Goal: Task Accomplishment & Management: Manage account settings

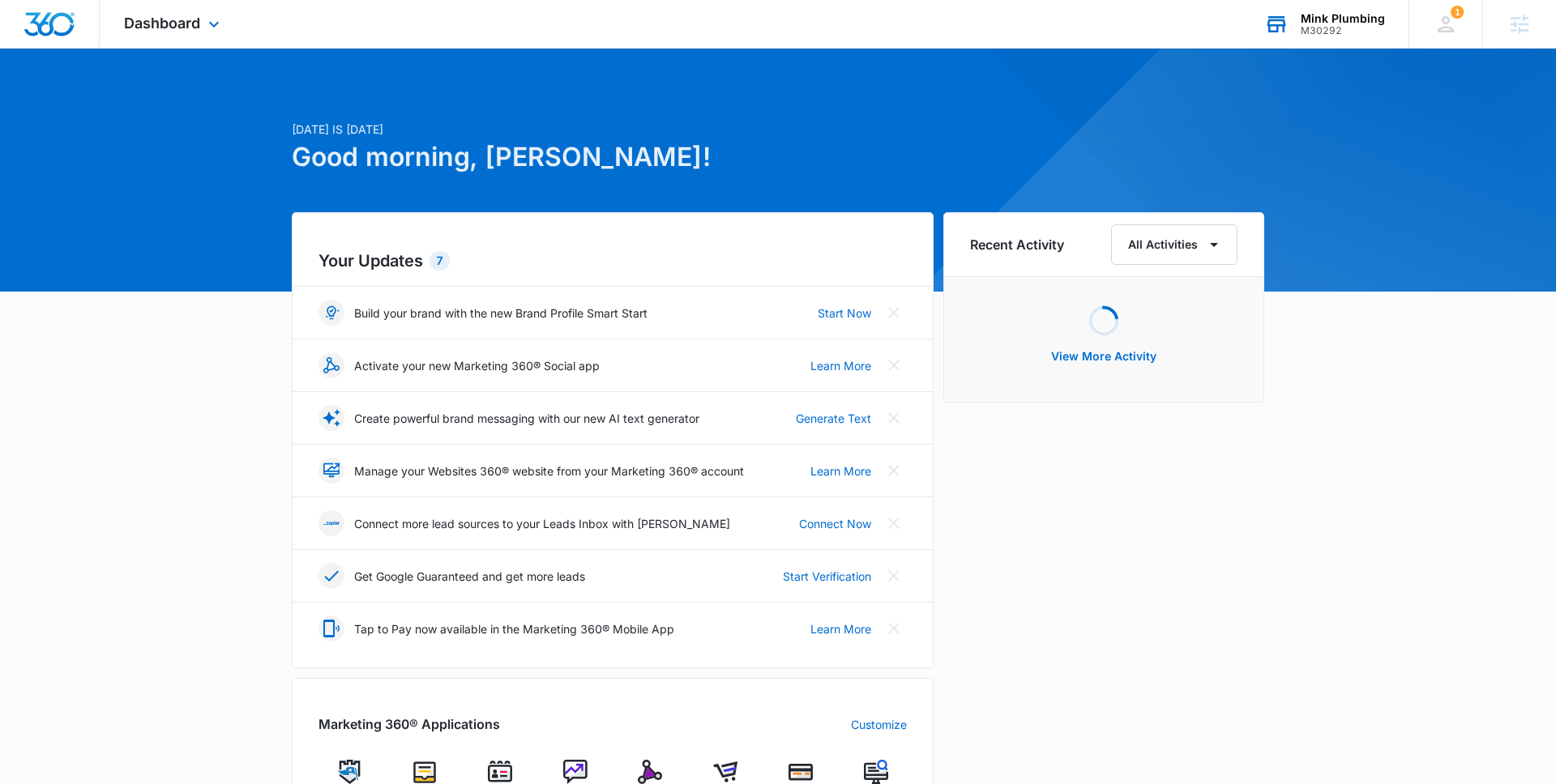
click at [1325, 25] on div "M30292" at bounding box center [1343, 30] width 85 height 11
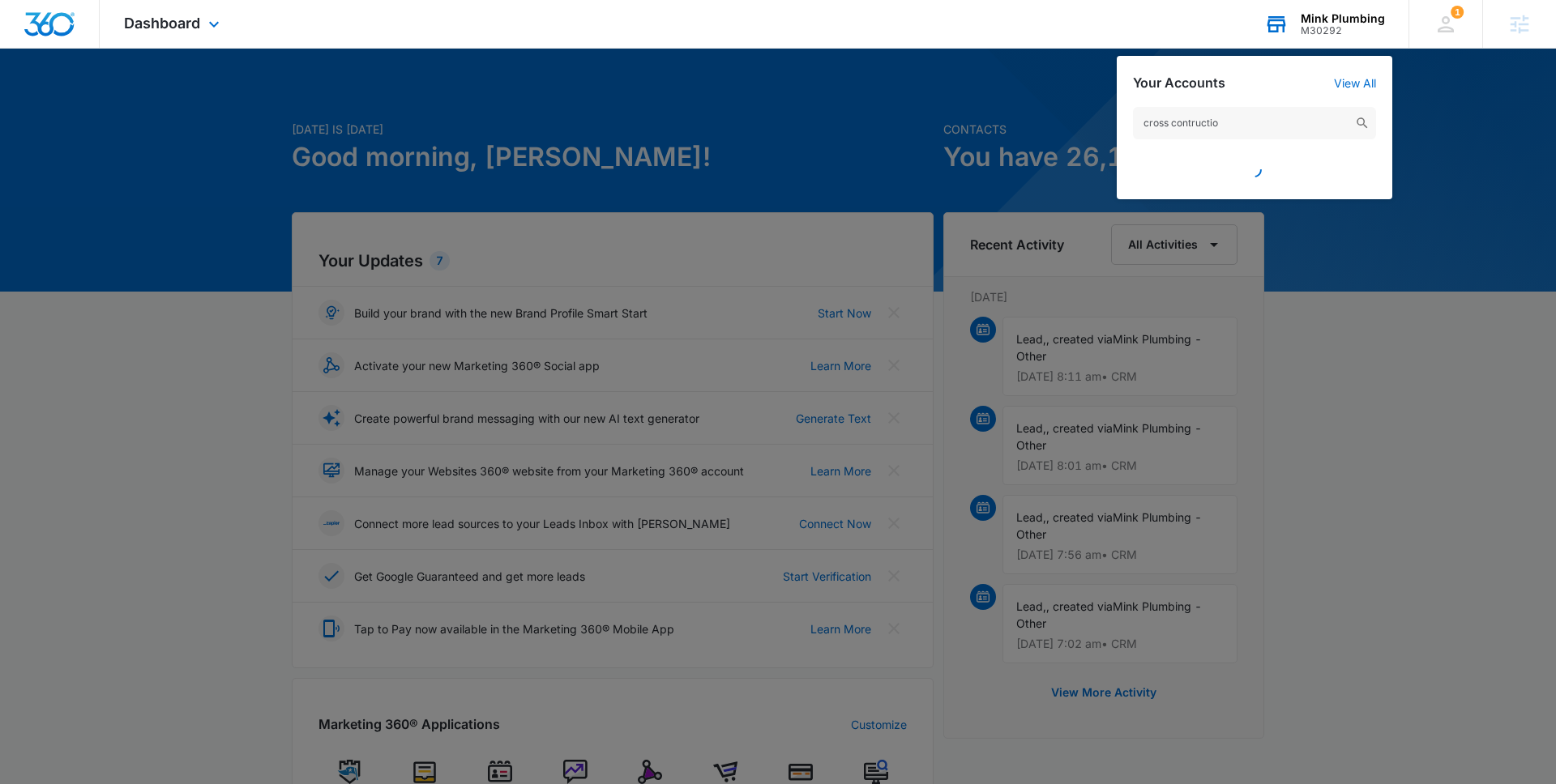
type input "cross contruction"
type textarea "contruction"
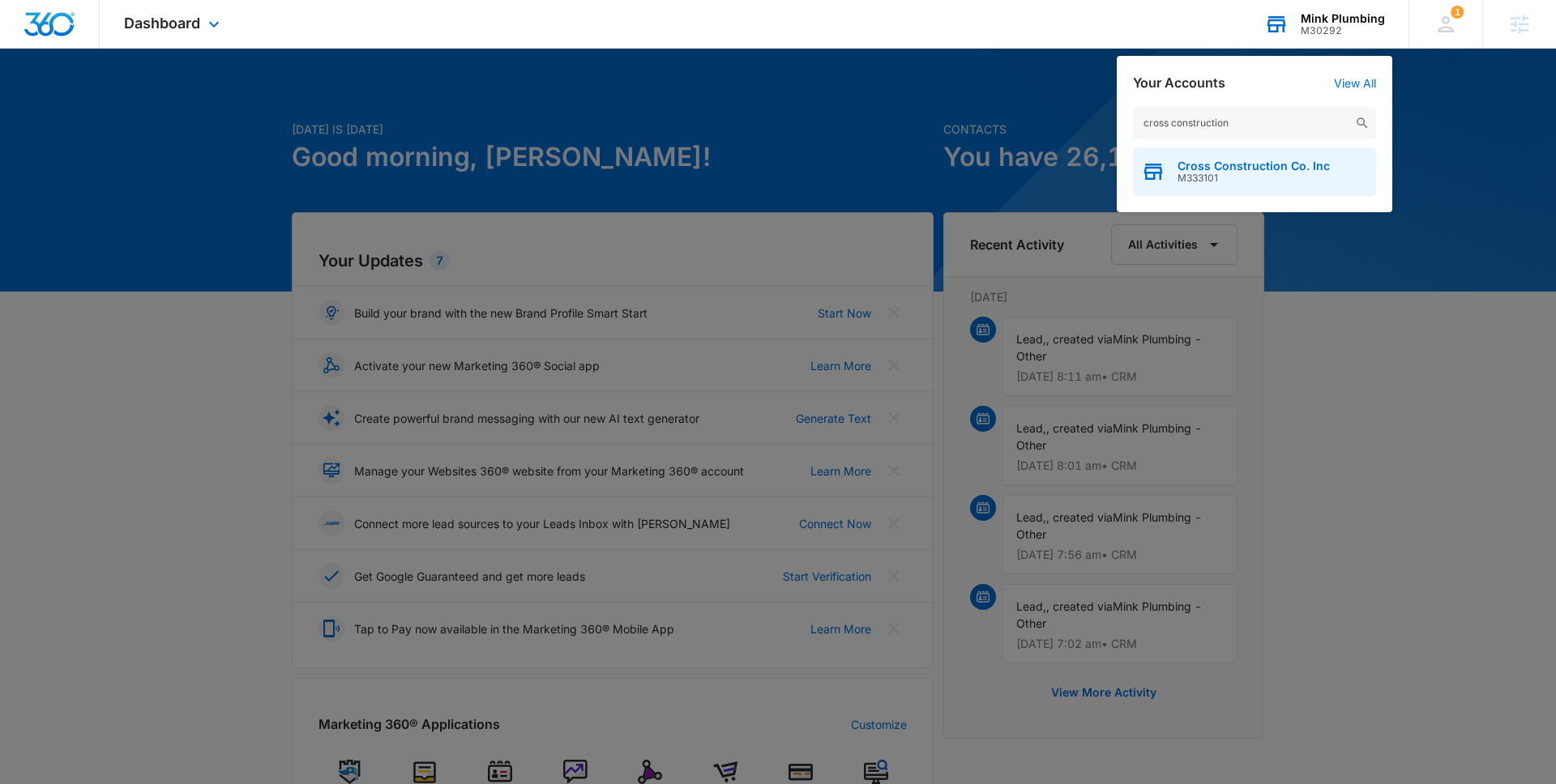
type input "cross construction"
click at [1220, 177] on span "M333101" at bounding box center [1253, 178] width 153 height 11
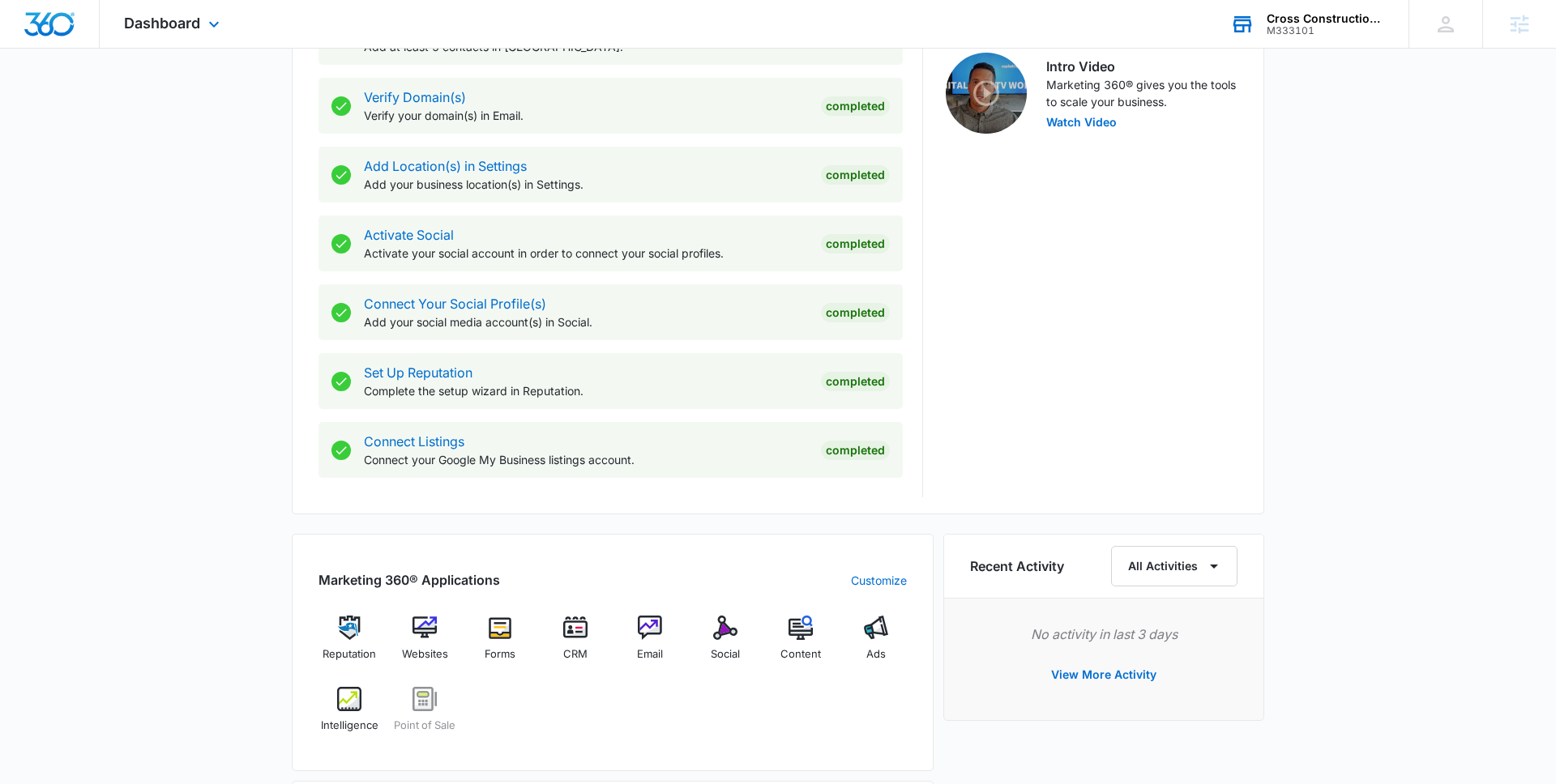
scroll to position [523, 0]
click at [583, 640] on div "CRM" at bounding box center [574, 643] width 62 height 58
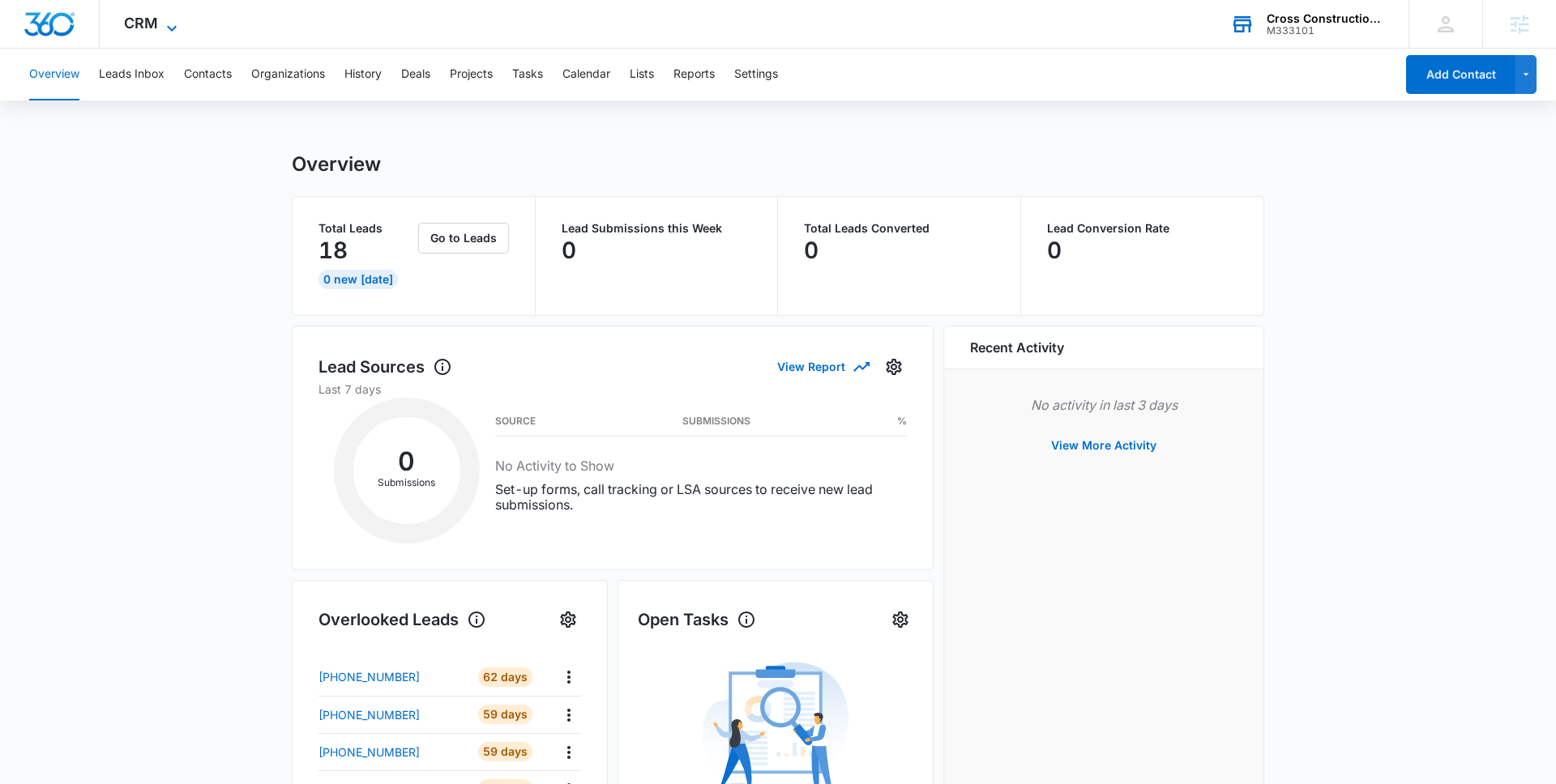
click at [155, 30] on span "CRM" at bounding box center [141, 23] width 34 height 17
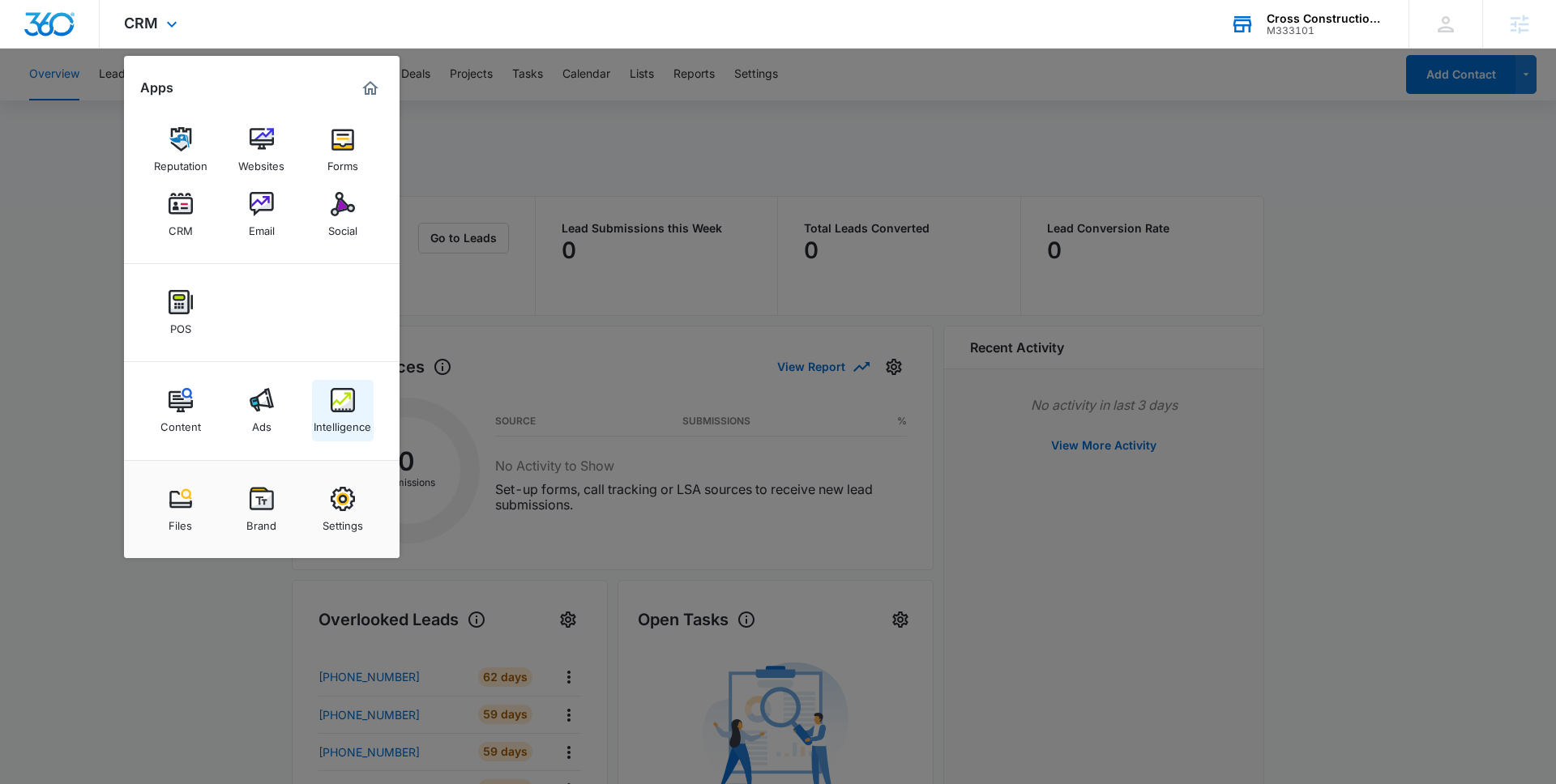
click at [343, 416] on div "Intelligence" at bounding box center [342, 423] width 58 height 21
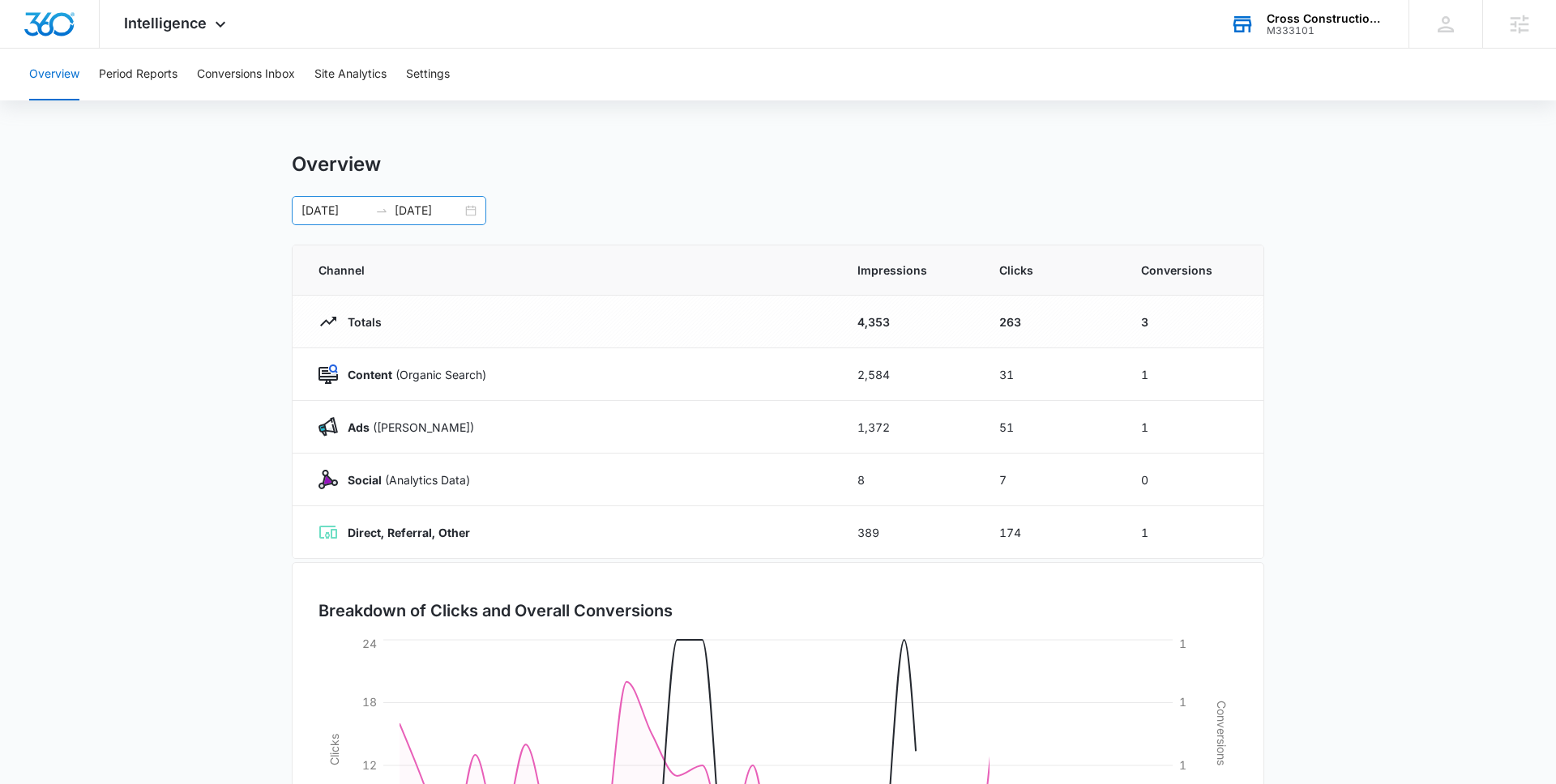
click at [472, 203] on div "07/25/2025 08/24/2025" at bounding box center [388, 210] width 194 height 29
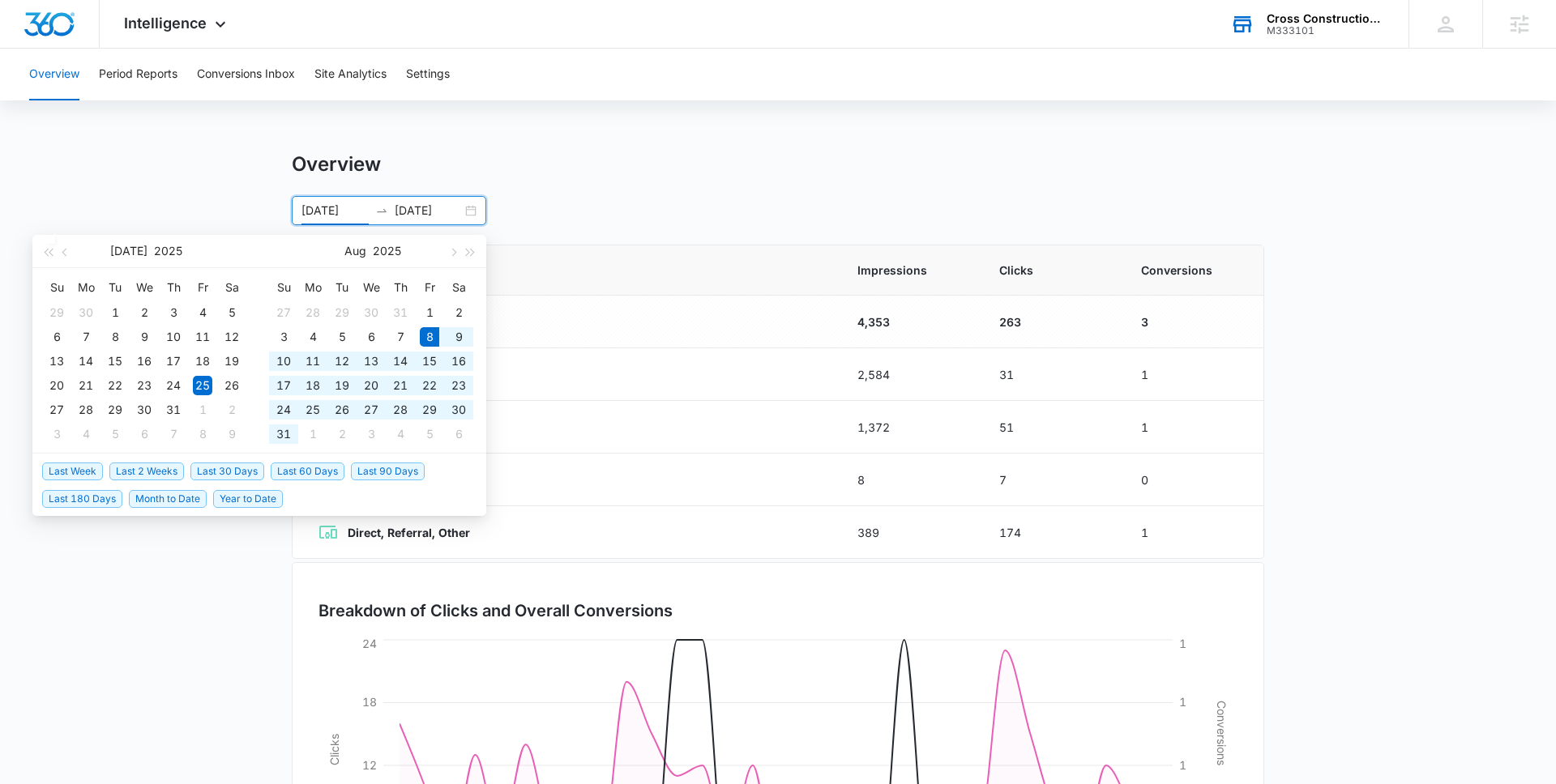
click at [235, 467] on span "Last 30 Days" at bounding box center [227, 471] width 73 height 18
type input "08/08/2025"
type input "09/07/2025"
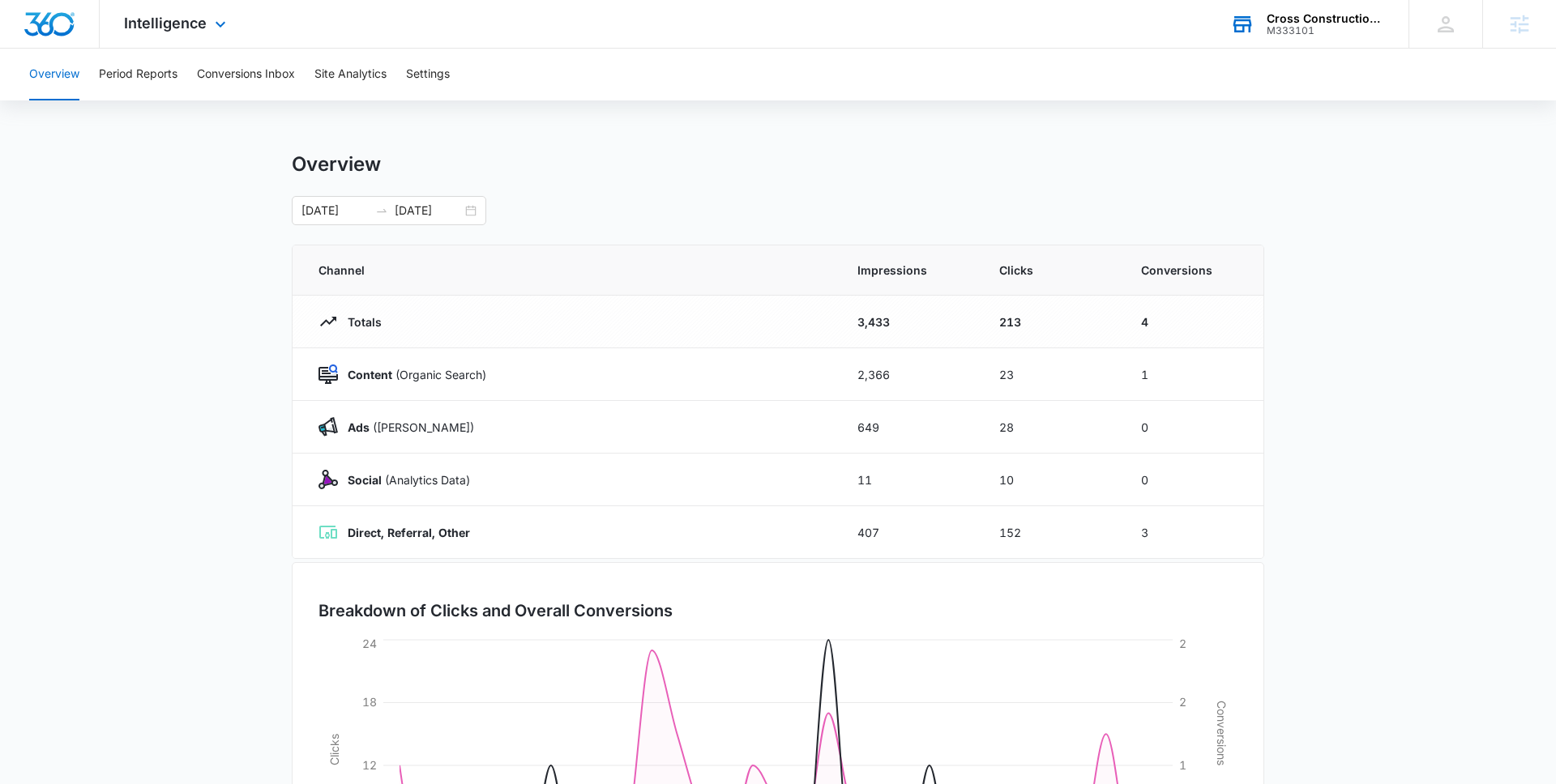
click at [196, 34] on div "Intelligence Apps Reputation Websites Forms CRM Email Social POS Content Ads In…" at bounding box center [177, 23] width 154 height 47
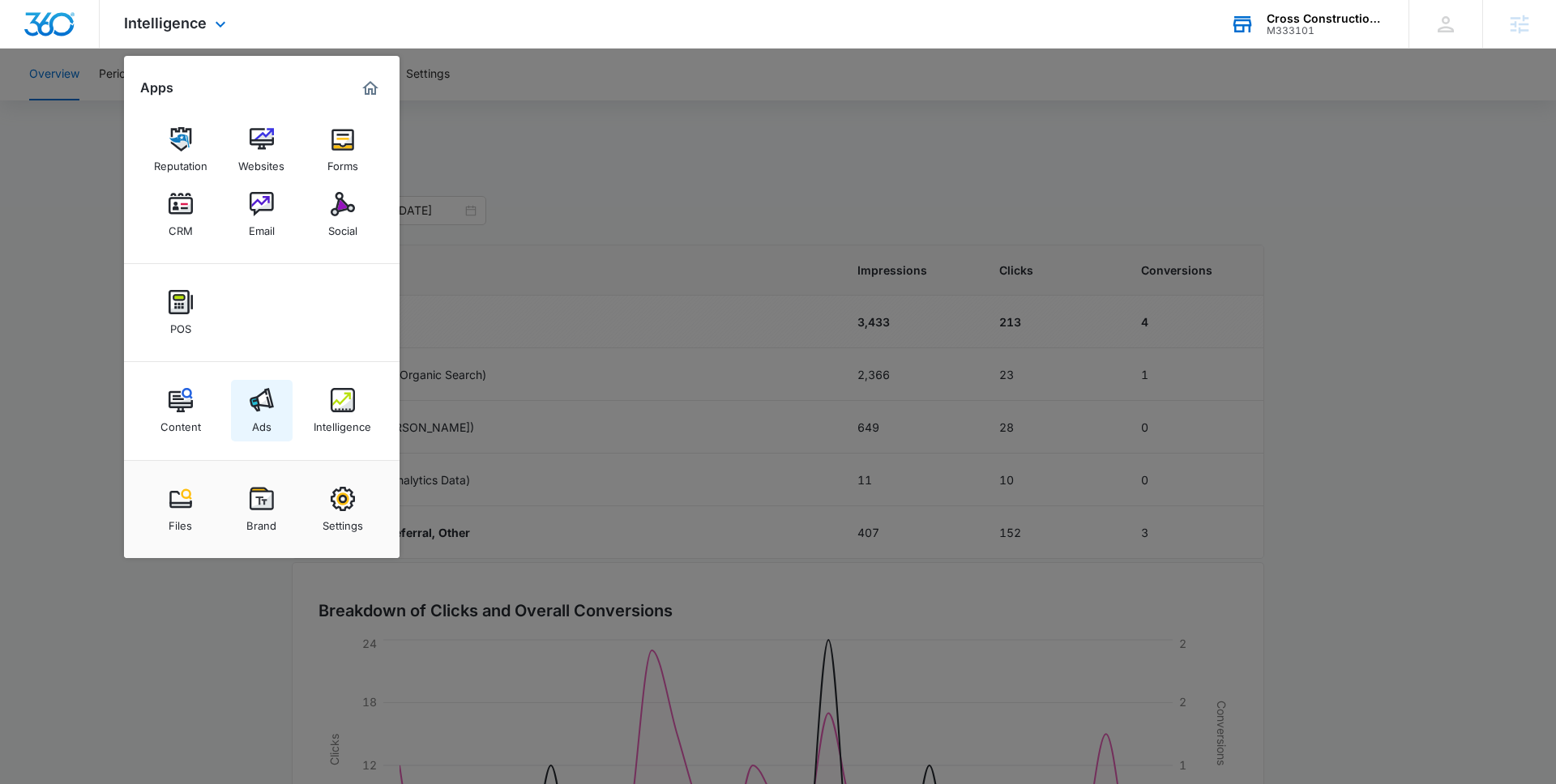
click at [264, 398] on img at bounding box center [261, 400] width 24 height 24
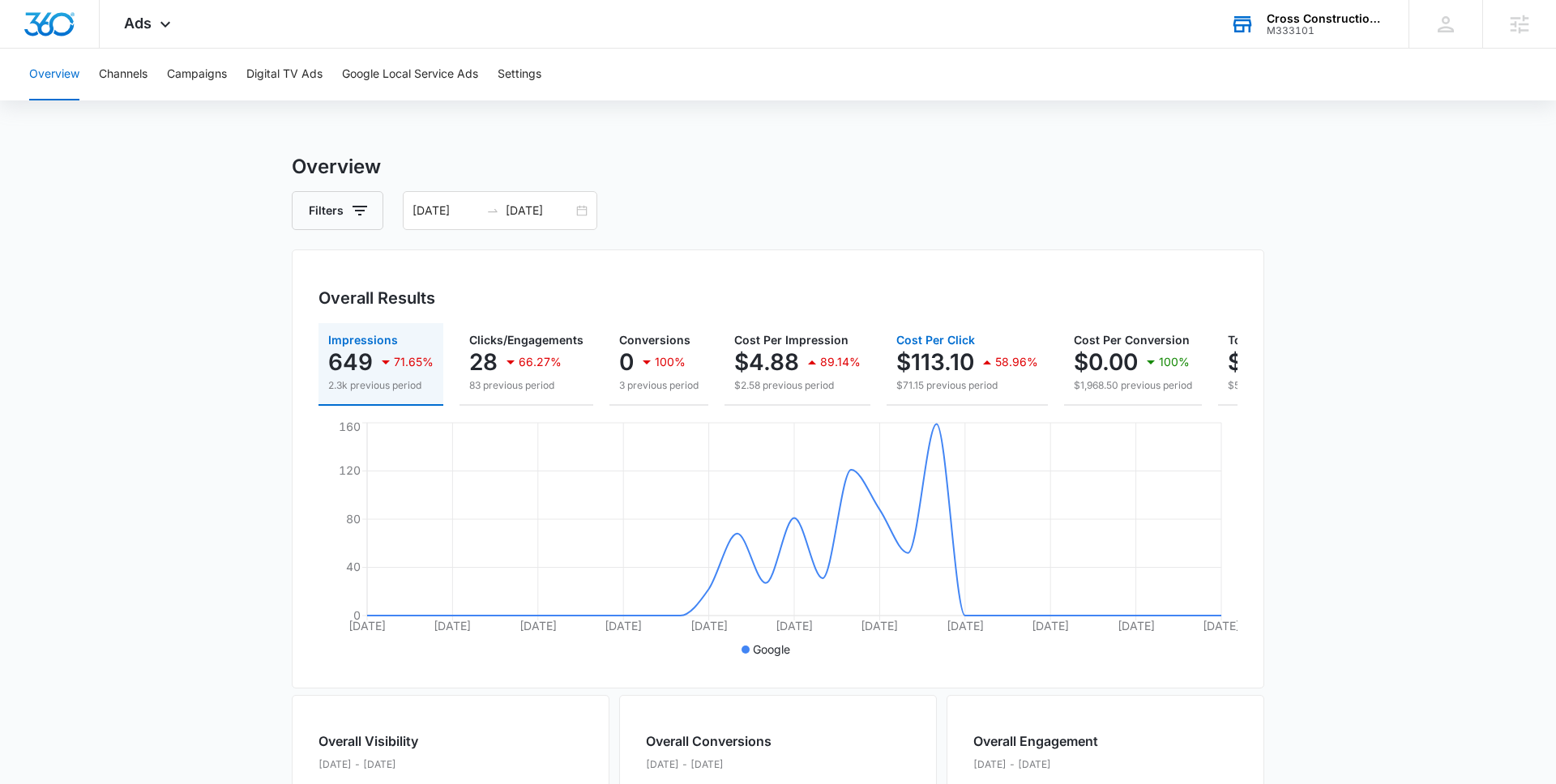
scroll to position [0, 179]
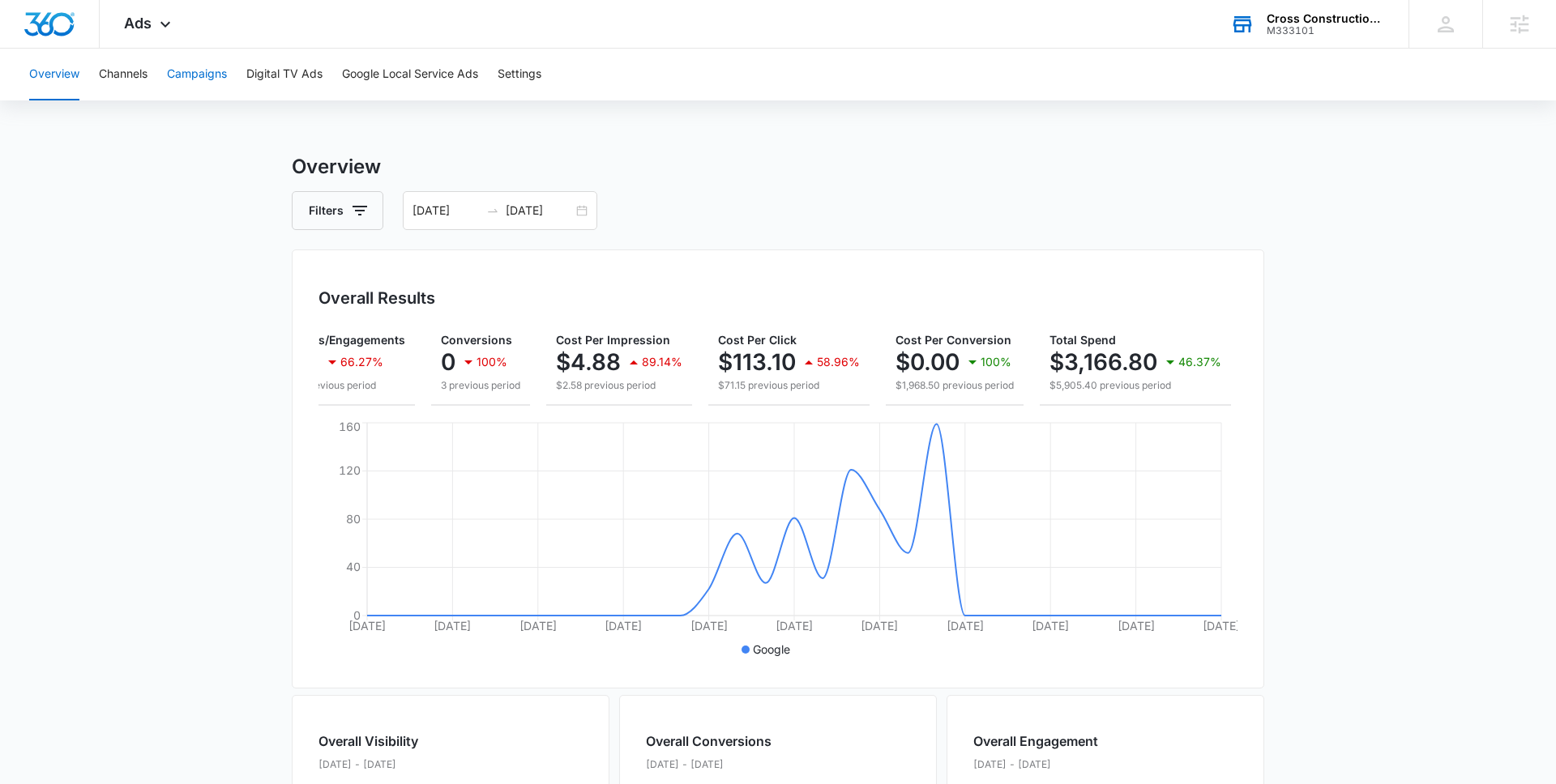
click at [190, 73] on button "Campaigns" at bounding box center [198, 74] width 60 height 52
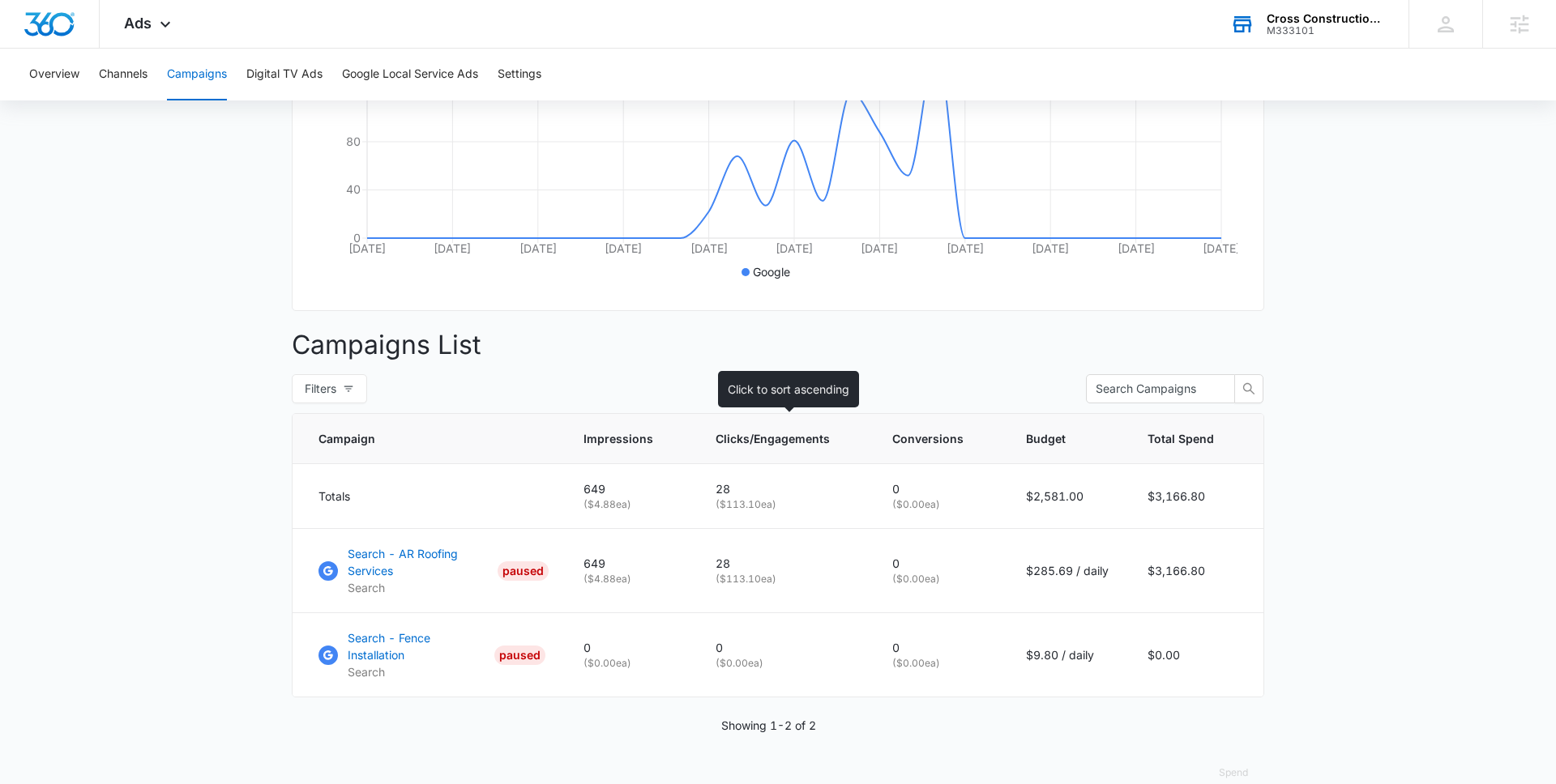
scroll to position [388, 0]
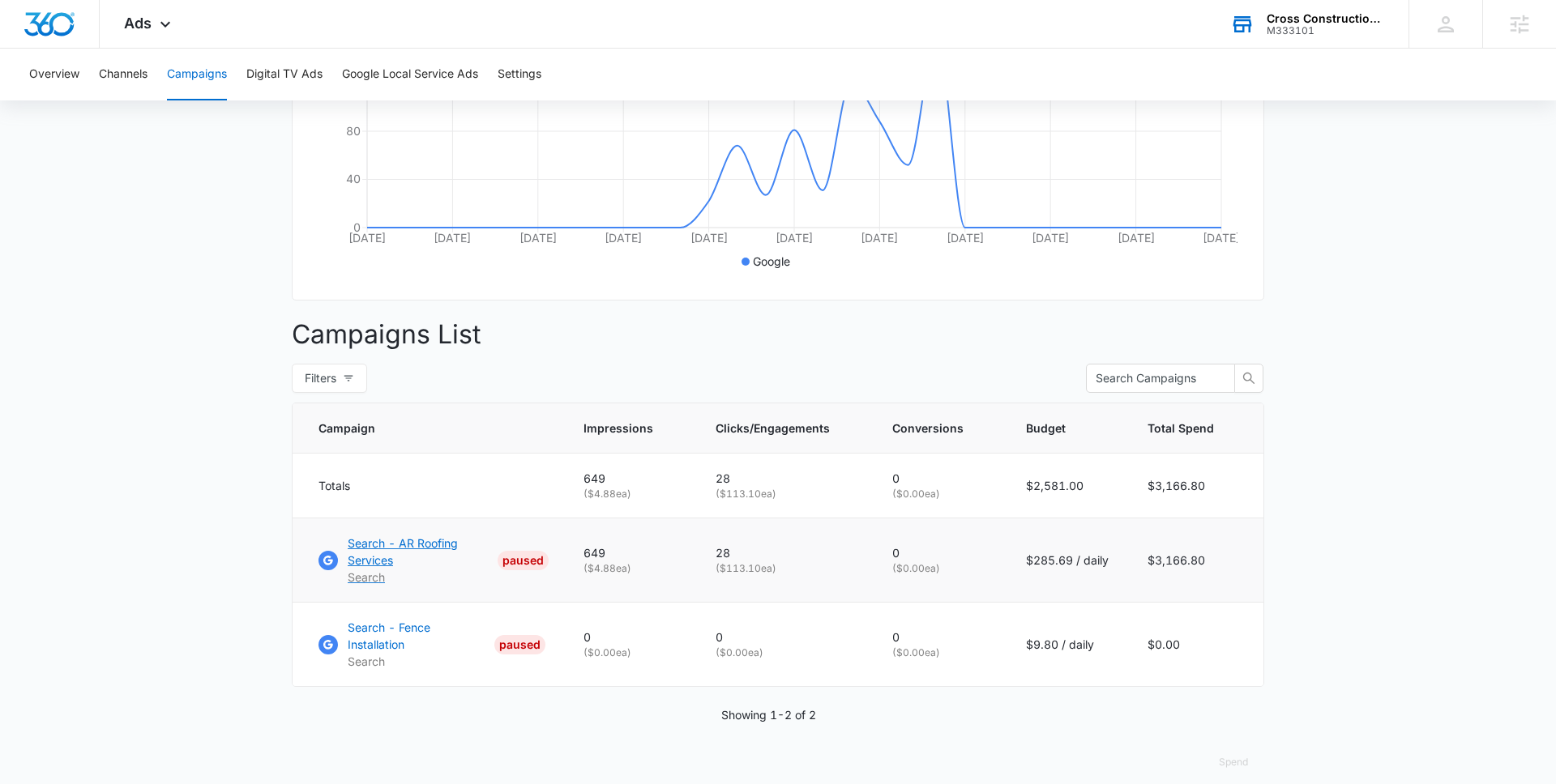
click at [385, 542] on p "Search - AR Roofing Services" at bounding box center [419, 551] width 143 height 34
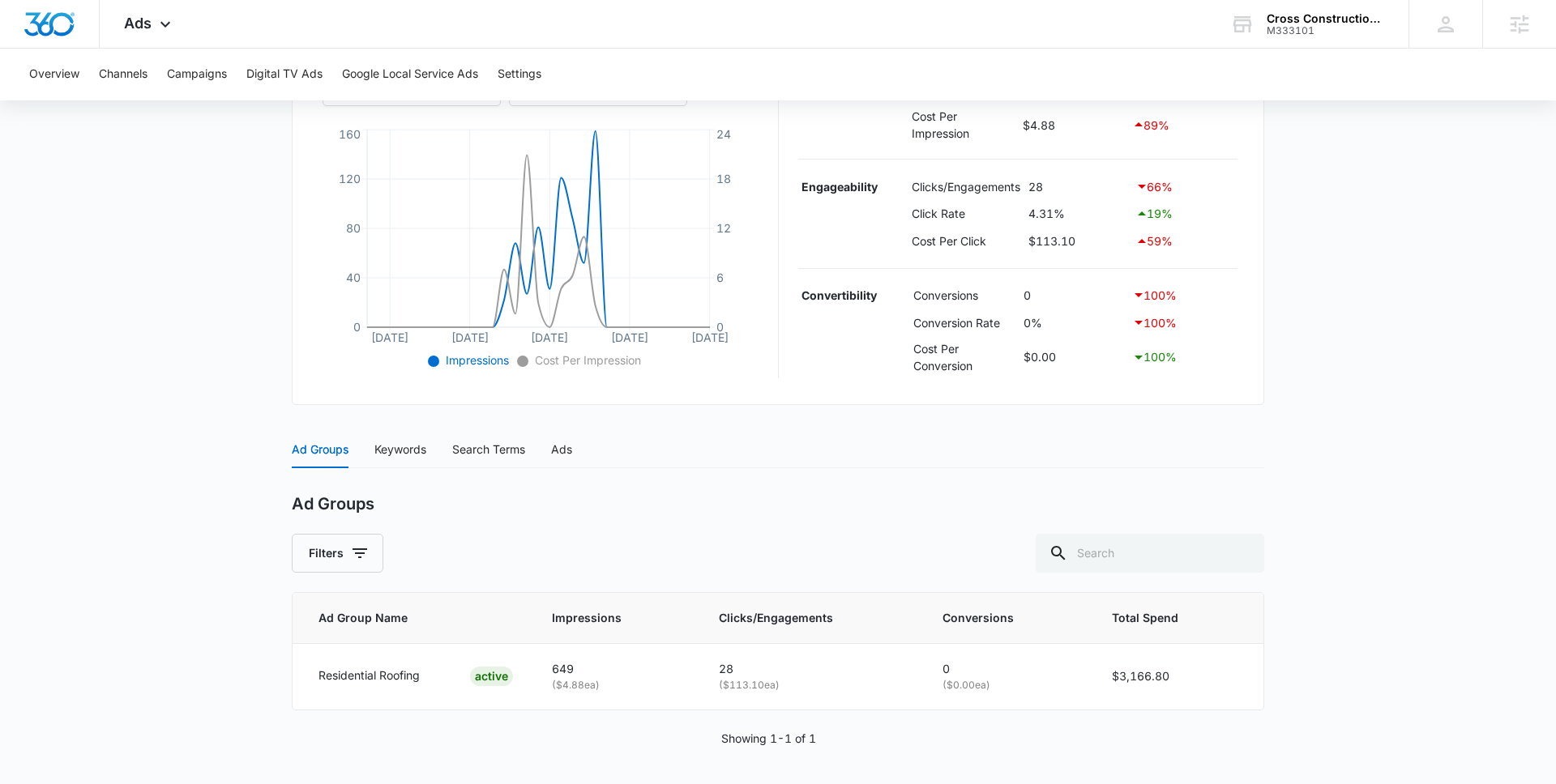
scroll to position [346, 0]
click at [411, 452] on div "Keywords" at bounding box center [400, 447] width 52 height 18
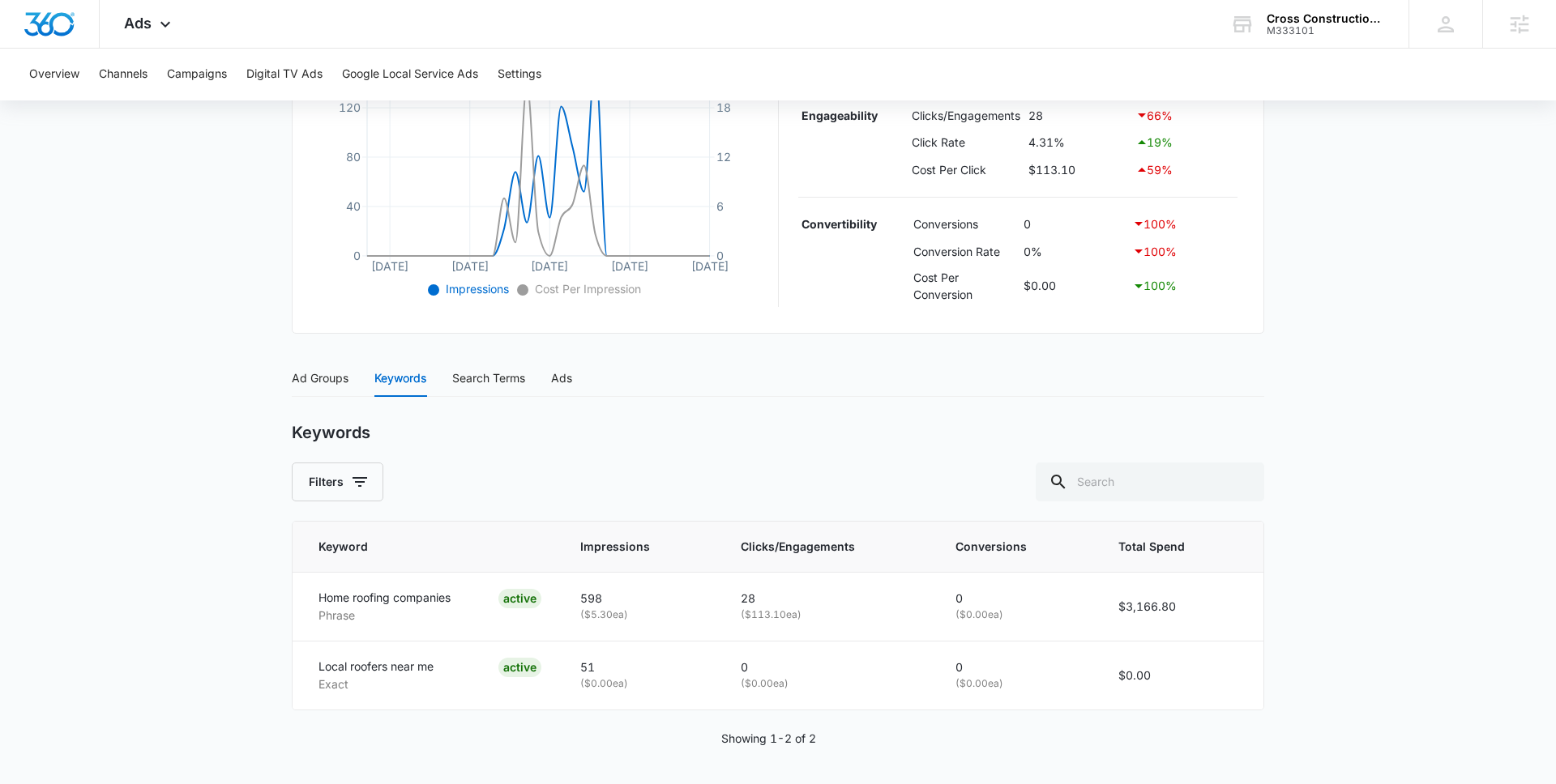
scroll to position [417, 0]
click at [488, 379] on div "Search Terms" at bounding box center [488, 376] width 73 height 18
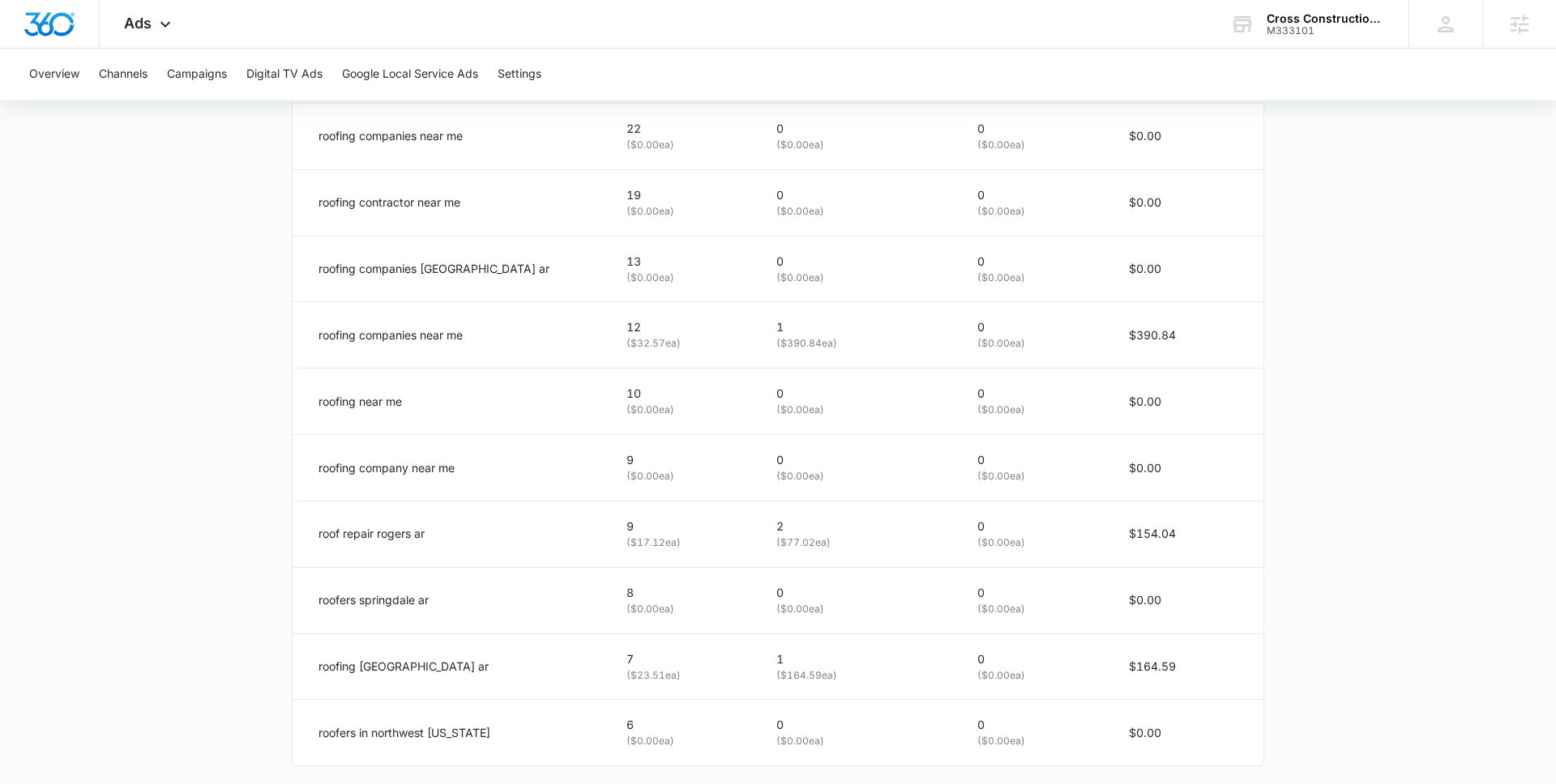
scroll to position [956, 0]
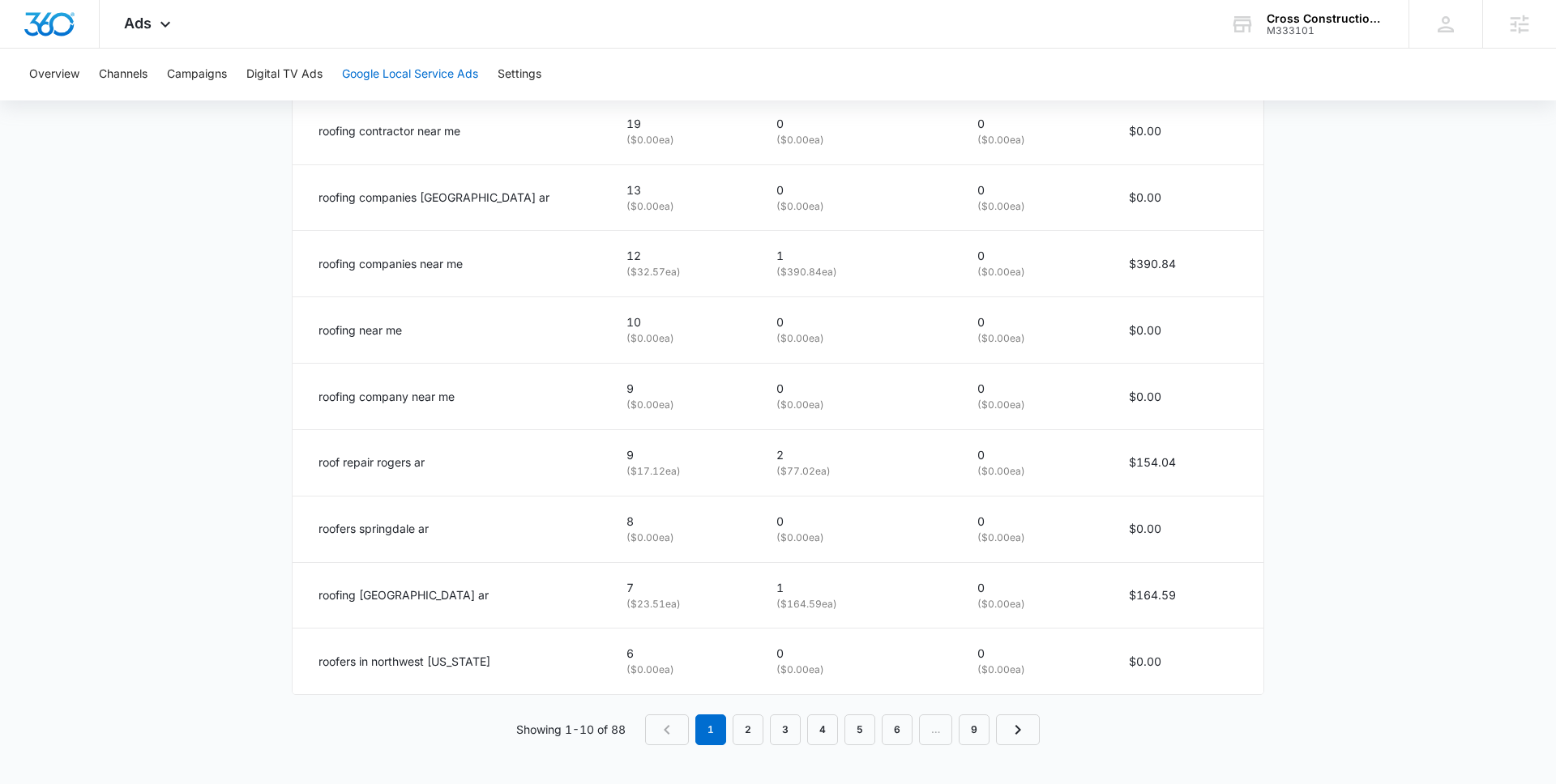
click at [441, 74] on button "Google Local Service Ads" at bounding box center [410, 74] width 136 height 52
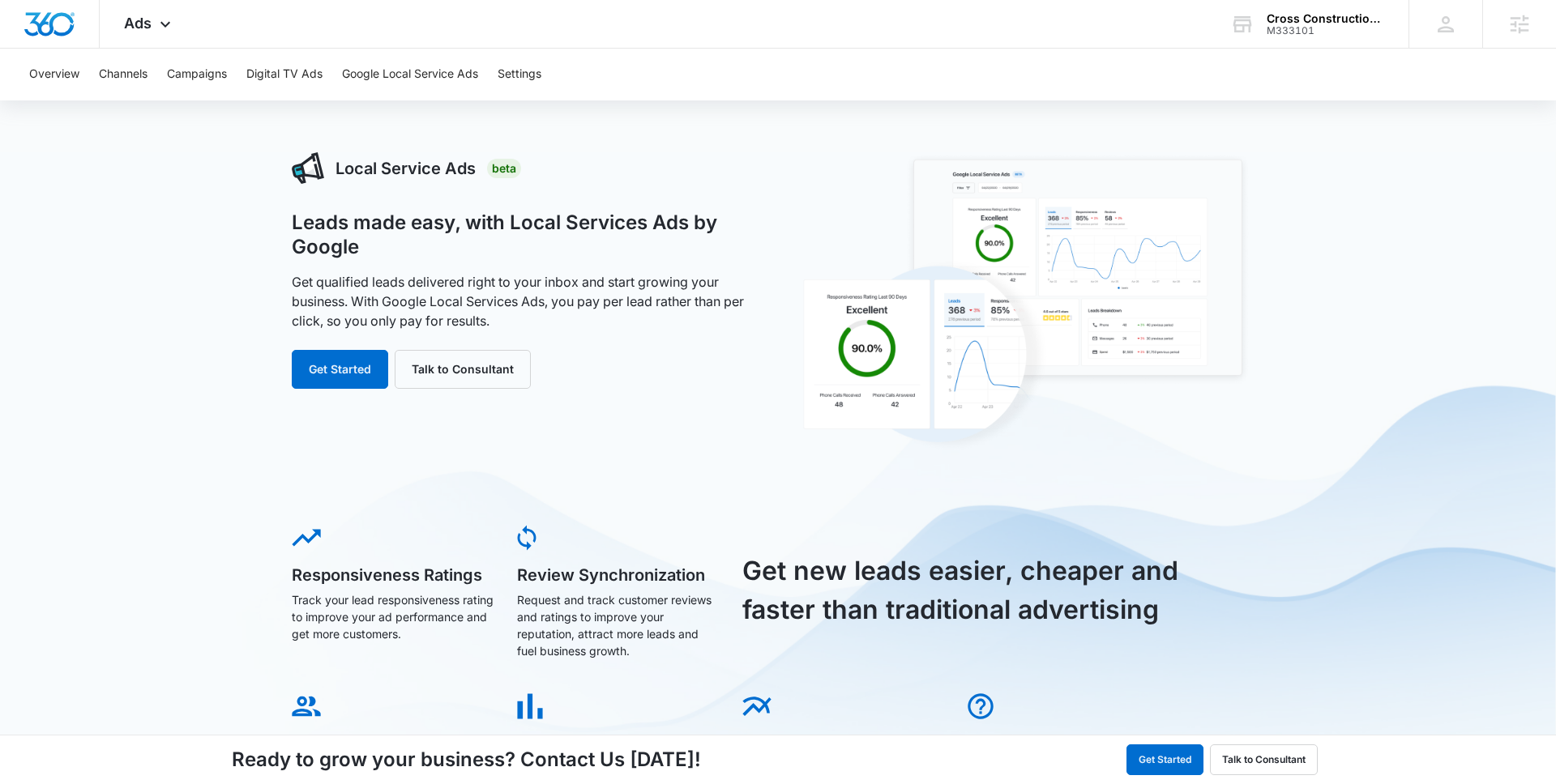
click at [231, 85] on div "Overview Channels Campaigns Digital TV Ads Google Local Service Ads Settings" at bounding box center [778, 74] width 1517 height 52
click at [216, 73] on button "Campaigns" at bounding box center [198, 74] width 60 height 52
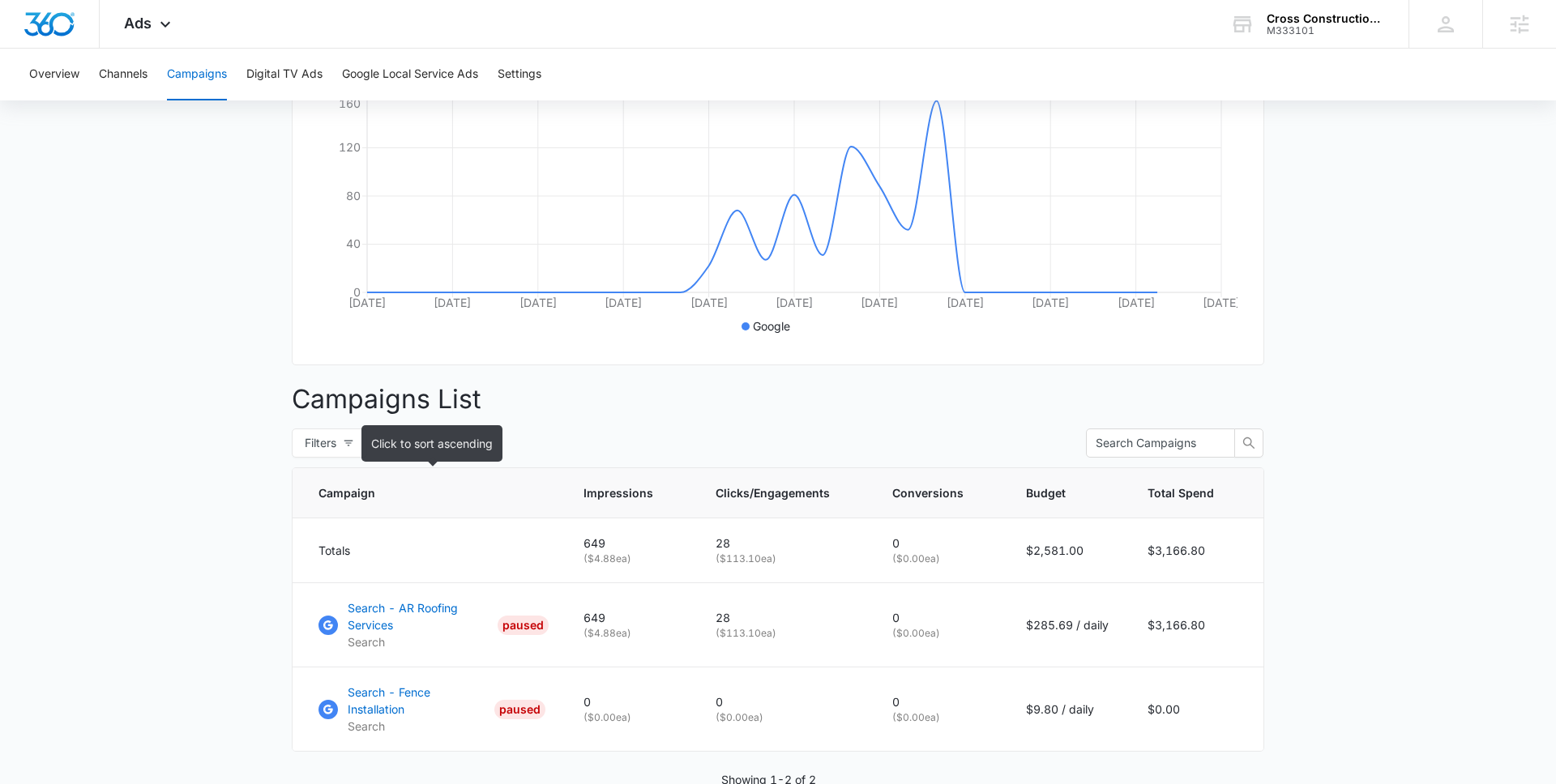
scroll to position [353, 0]
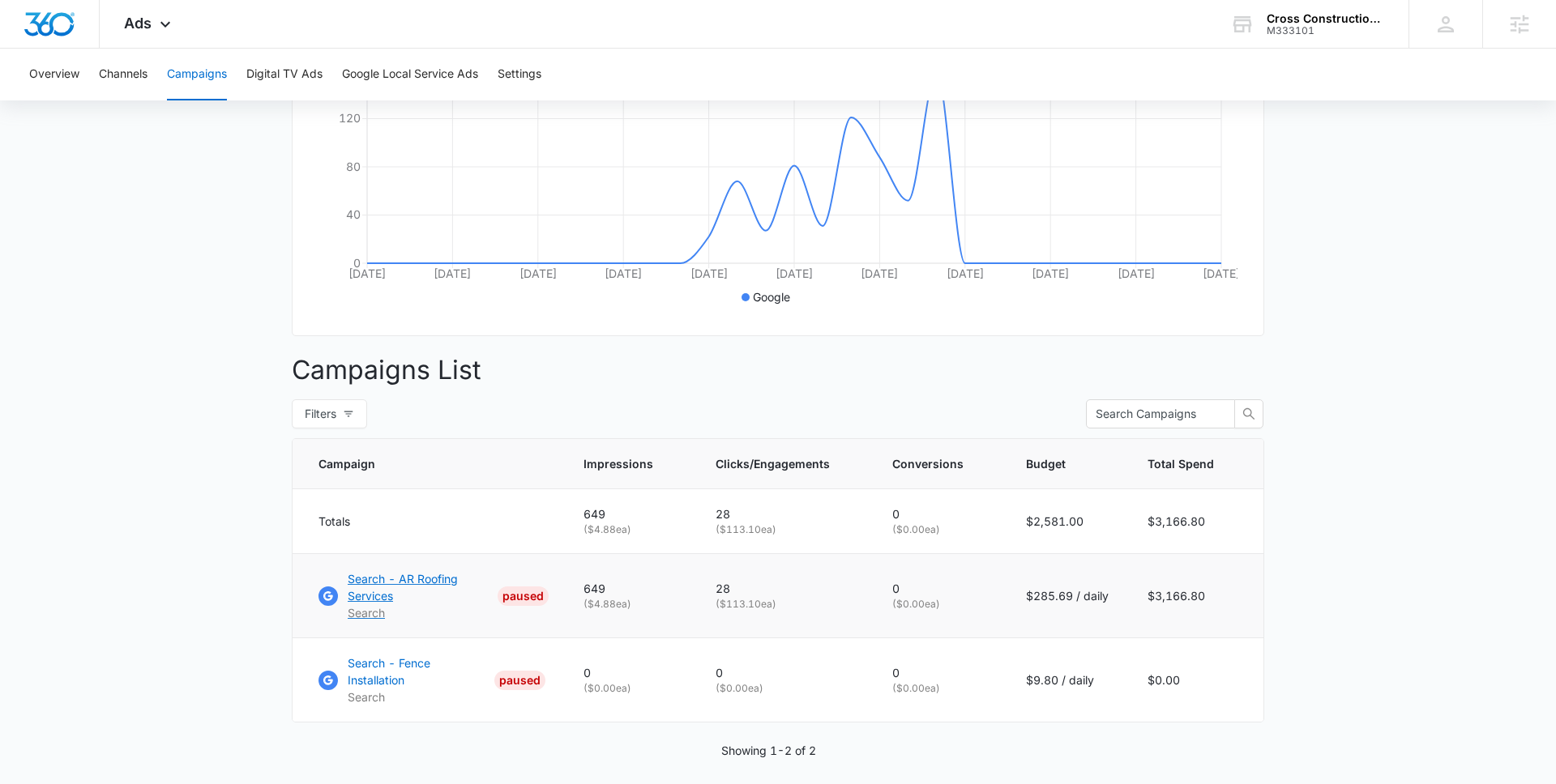
click at [362, 596] on p "Search - AR Roofing Services" at bounding box center [419, 586] width 143 height 34
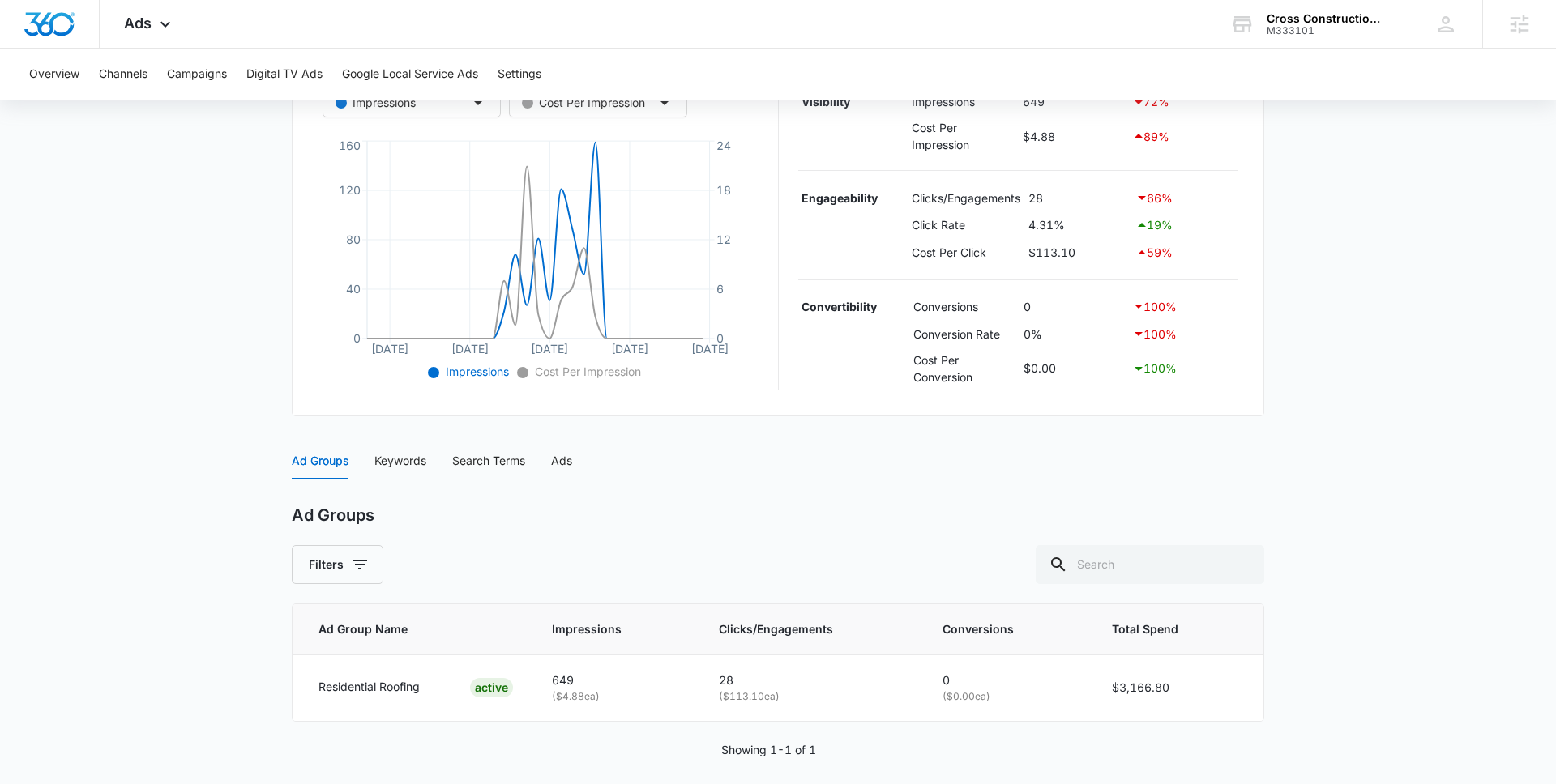
scroll to position [346, 0]
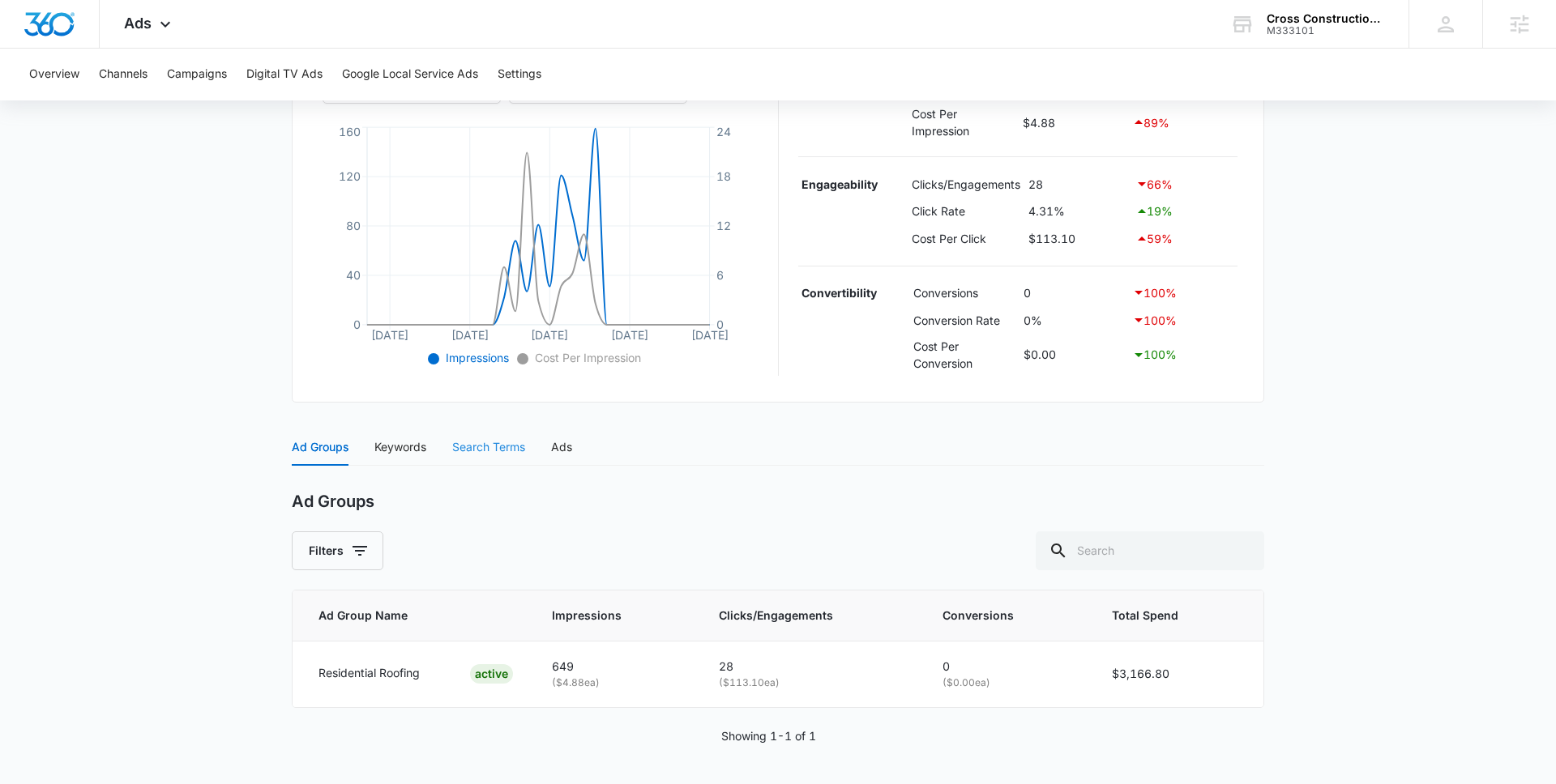
click at [485, 458] on div "Search Terms" at bounding box center [488, 447] width 73 height 37
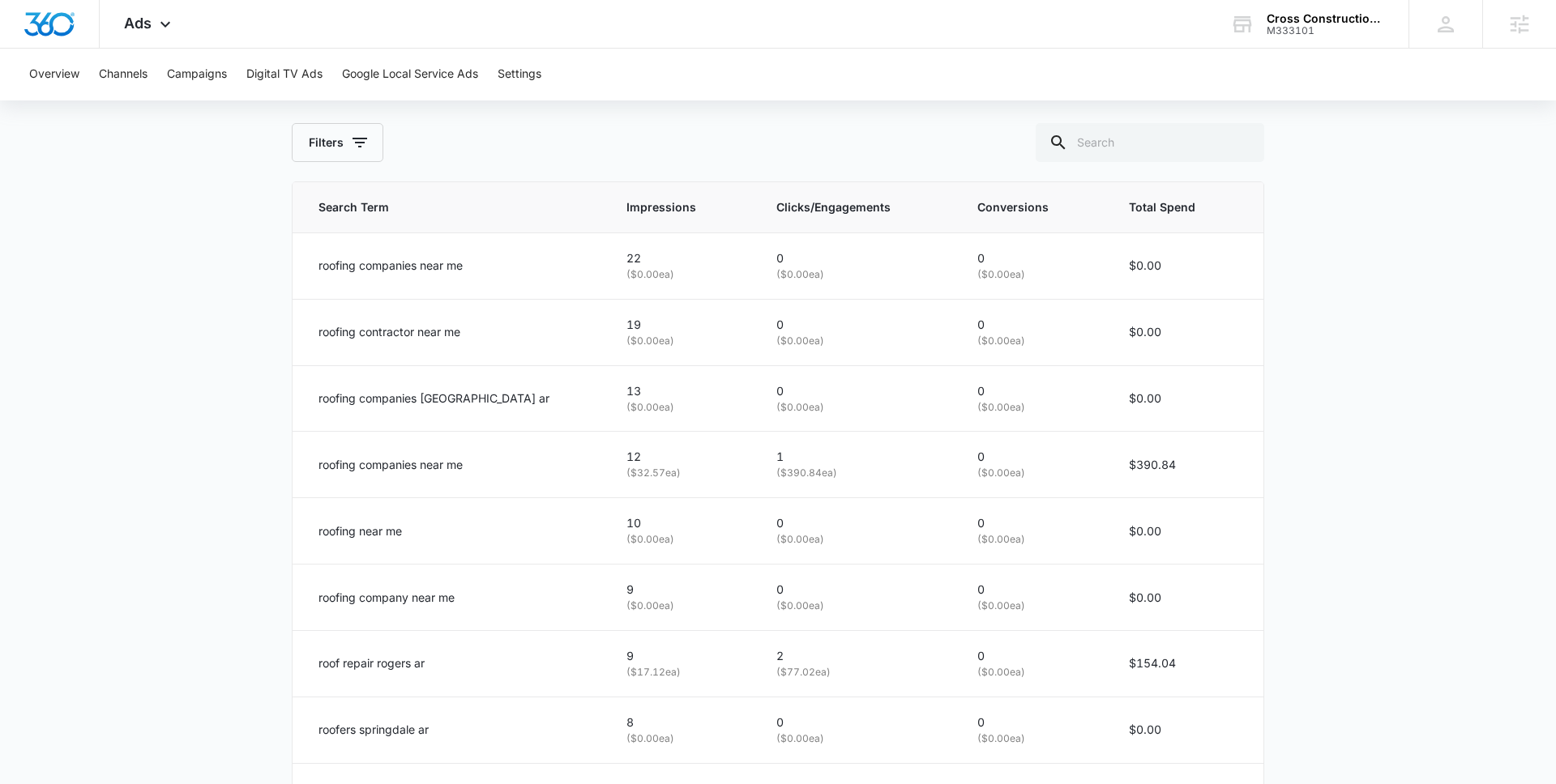
scroll to position [736, 0]
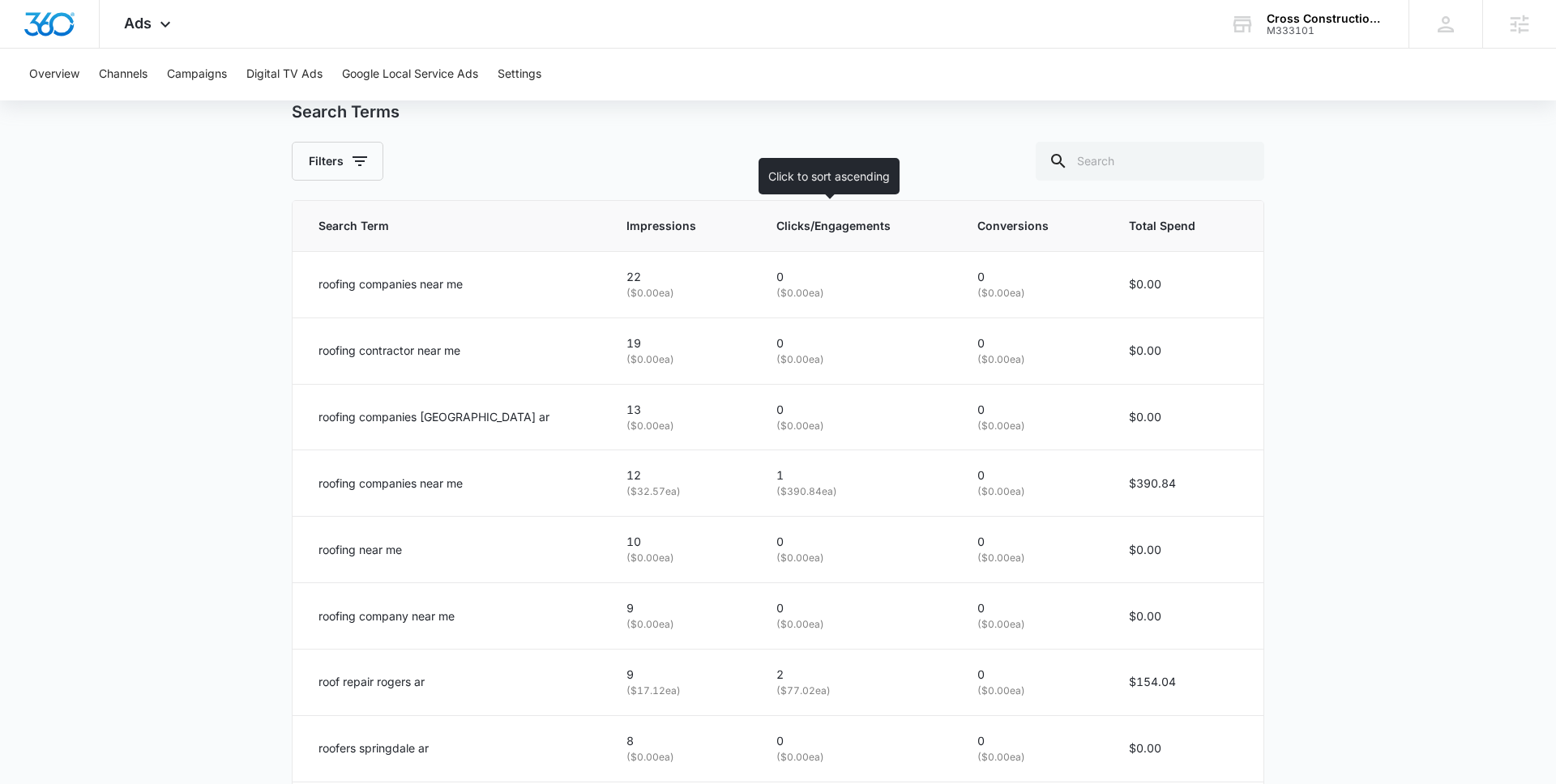
click at [856, 230] on span "Clicks/Engagements" at bounding box center [845, 226] width 139 height 18
click at [844, 235] on span "Clicks/Engagements" at bounding box center [845, 226] width 139 height 18
click at [841, 211] on th "Clicks/Engagements" at bounding box center [857, 226] width 201 height 51
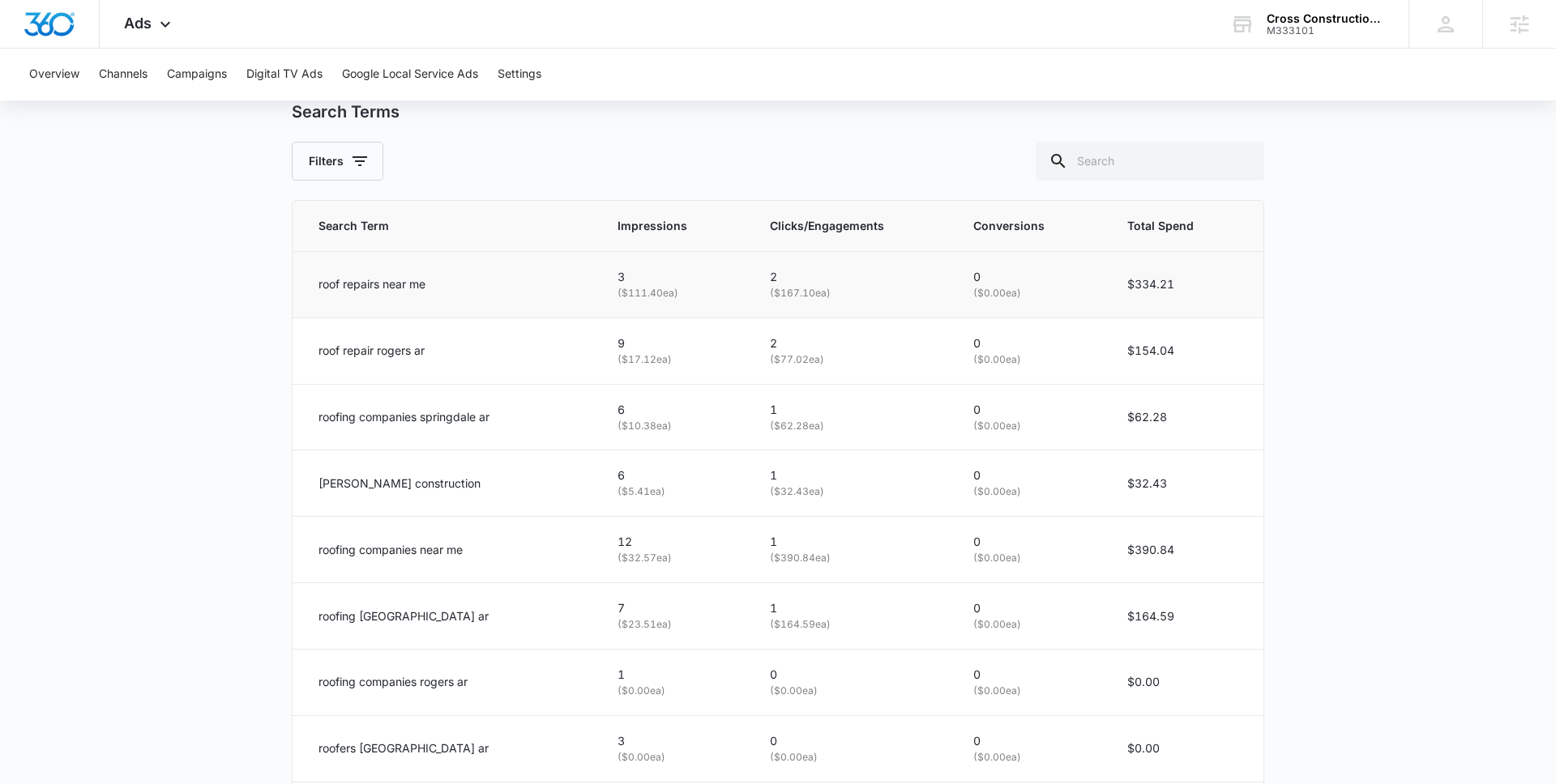
drag, startPoint x: 763, startPoint y: 293, endPoint x: 856, endPoint y: 302, distance: 93.4
type textarea "($167.10 ea)"
click at [856, 302] on td "2 ( $167.10 ea)" at bounding box center [852, 284] width 204 height 66
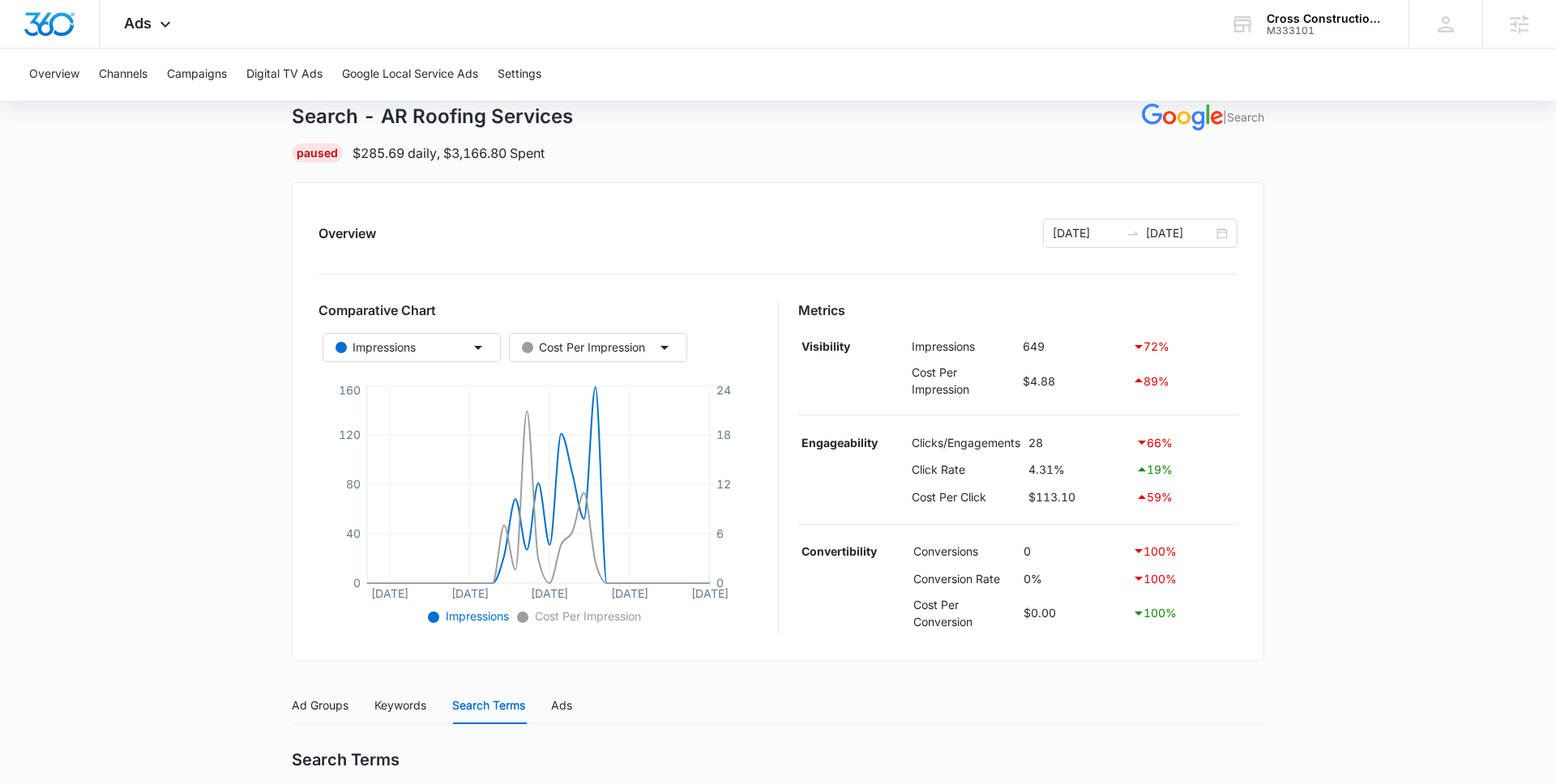
scroll to position [90, 0]
click at [133, 28] on span "Ads" at bounding box center [138, 23] width 28 height 17
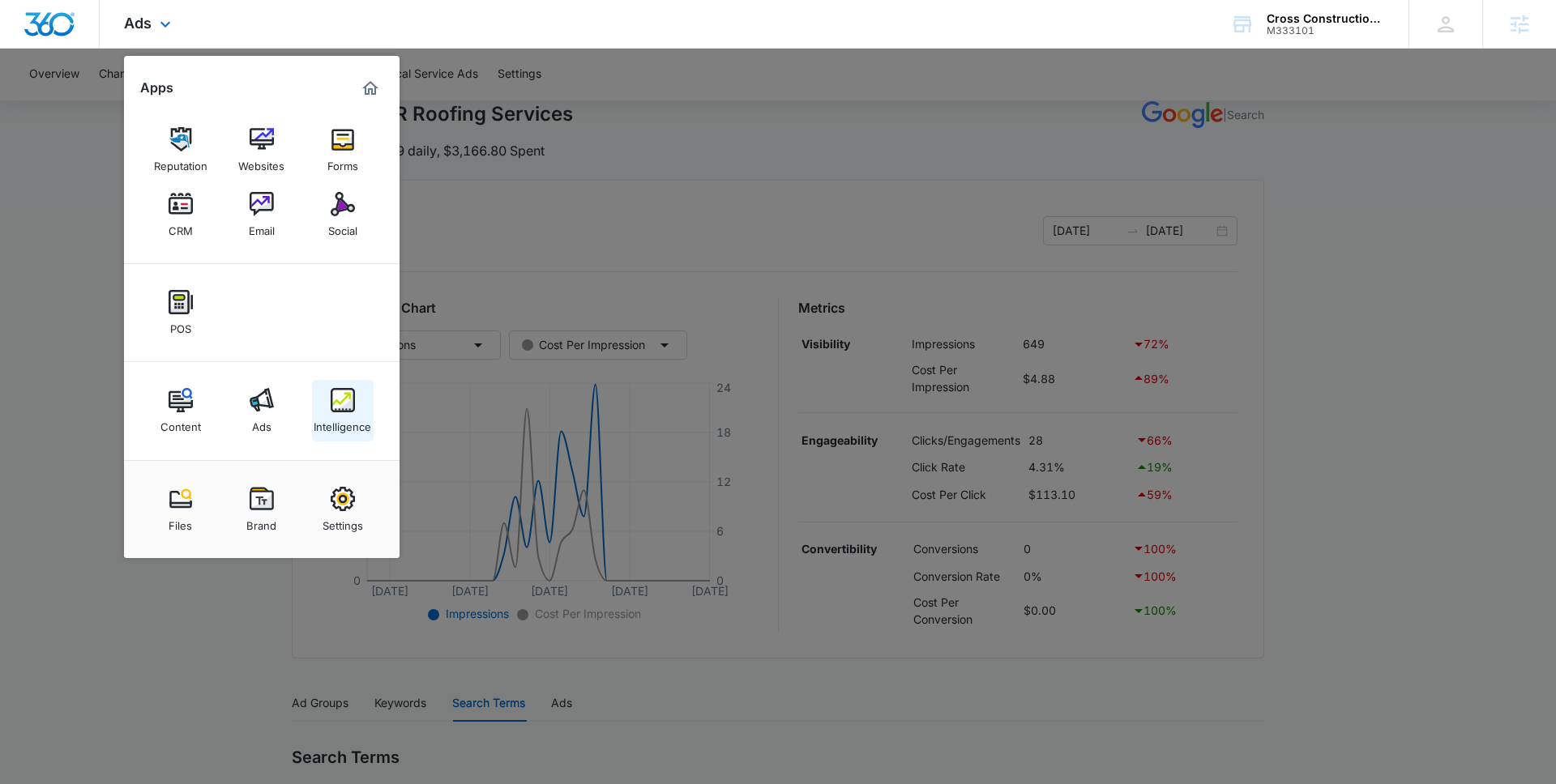
click at [339, 399] on img at bounding box center [342, 400] width 24 height 24
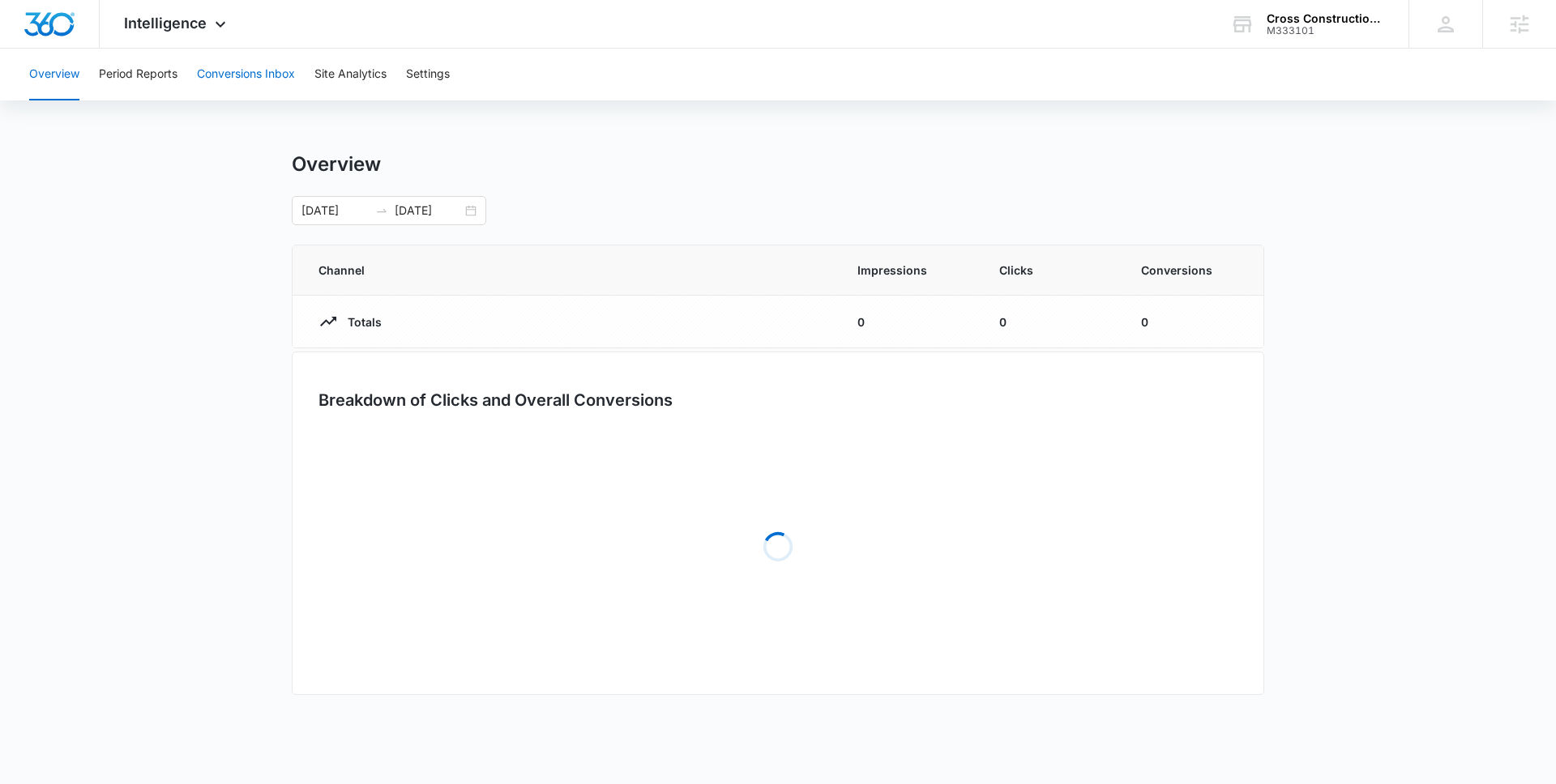
click at [244, 85] on button "Conversions Inbox" at bounding box center [246, 74] width 98 height 52
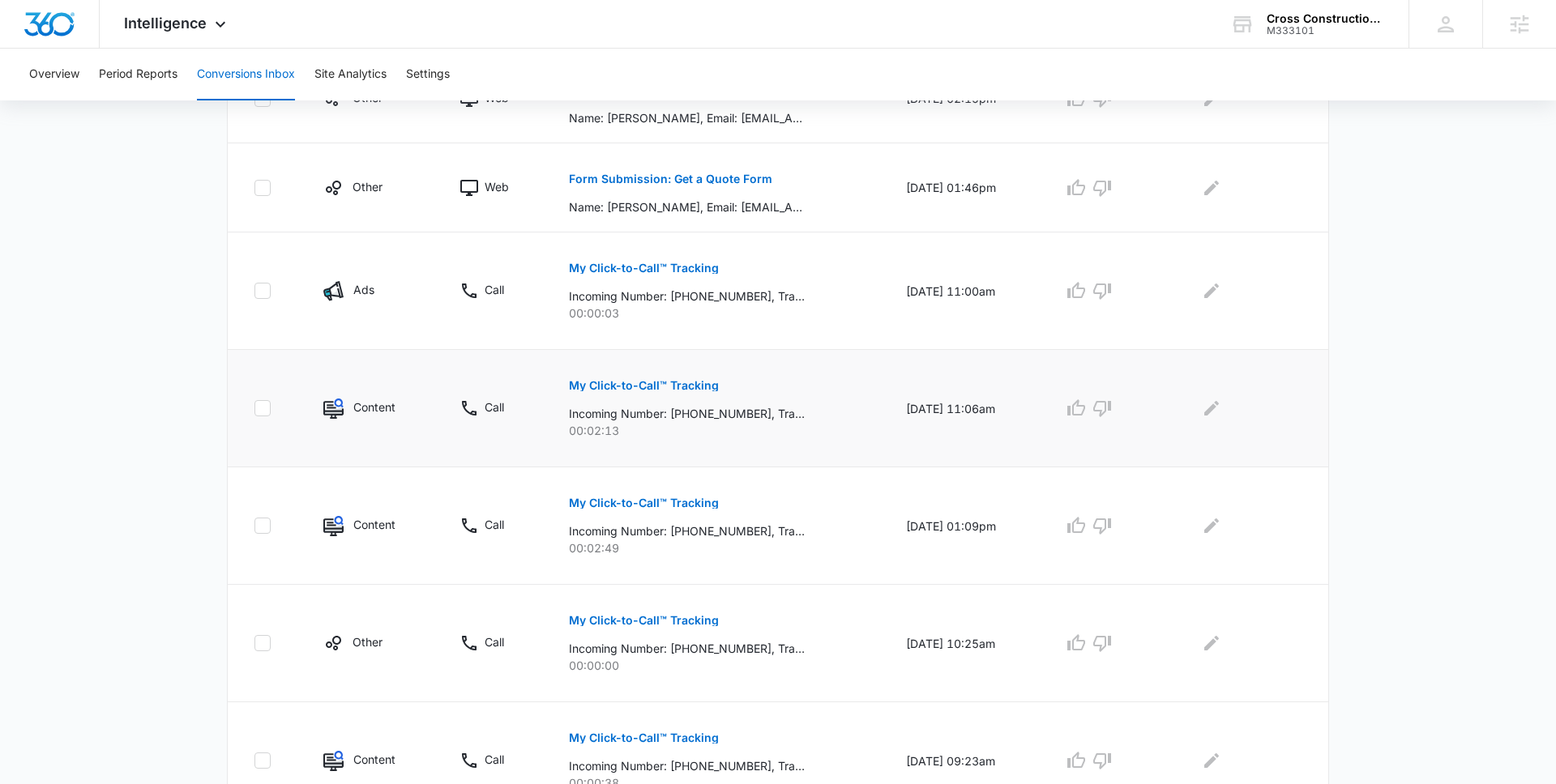
scroll to position [448, 0]
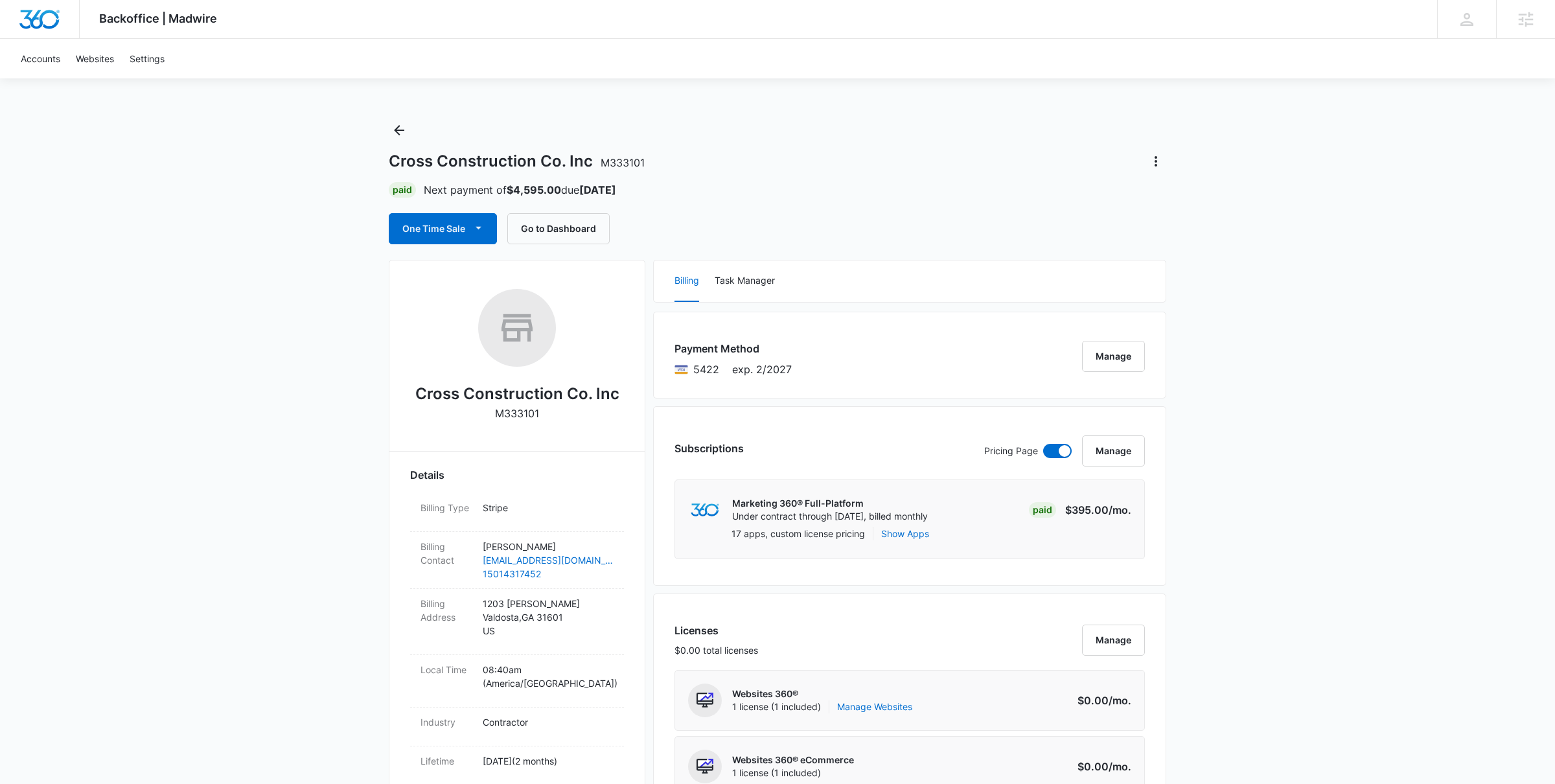
scroll to position [1048, 0]
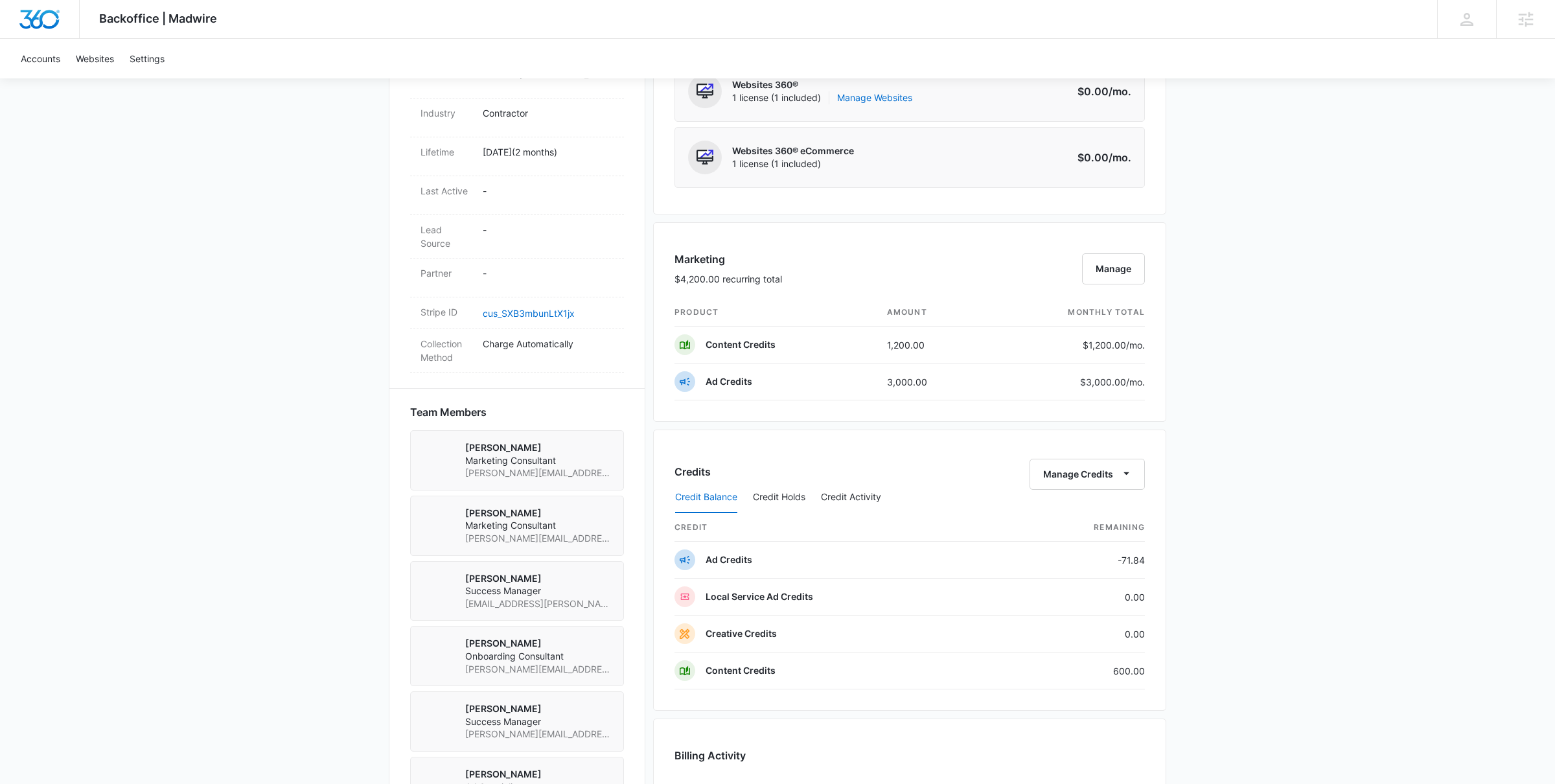
scroll to position [610, 0]
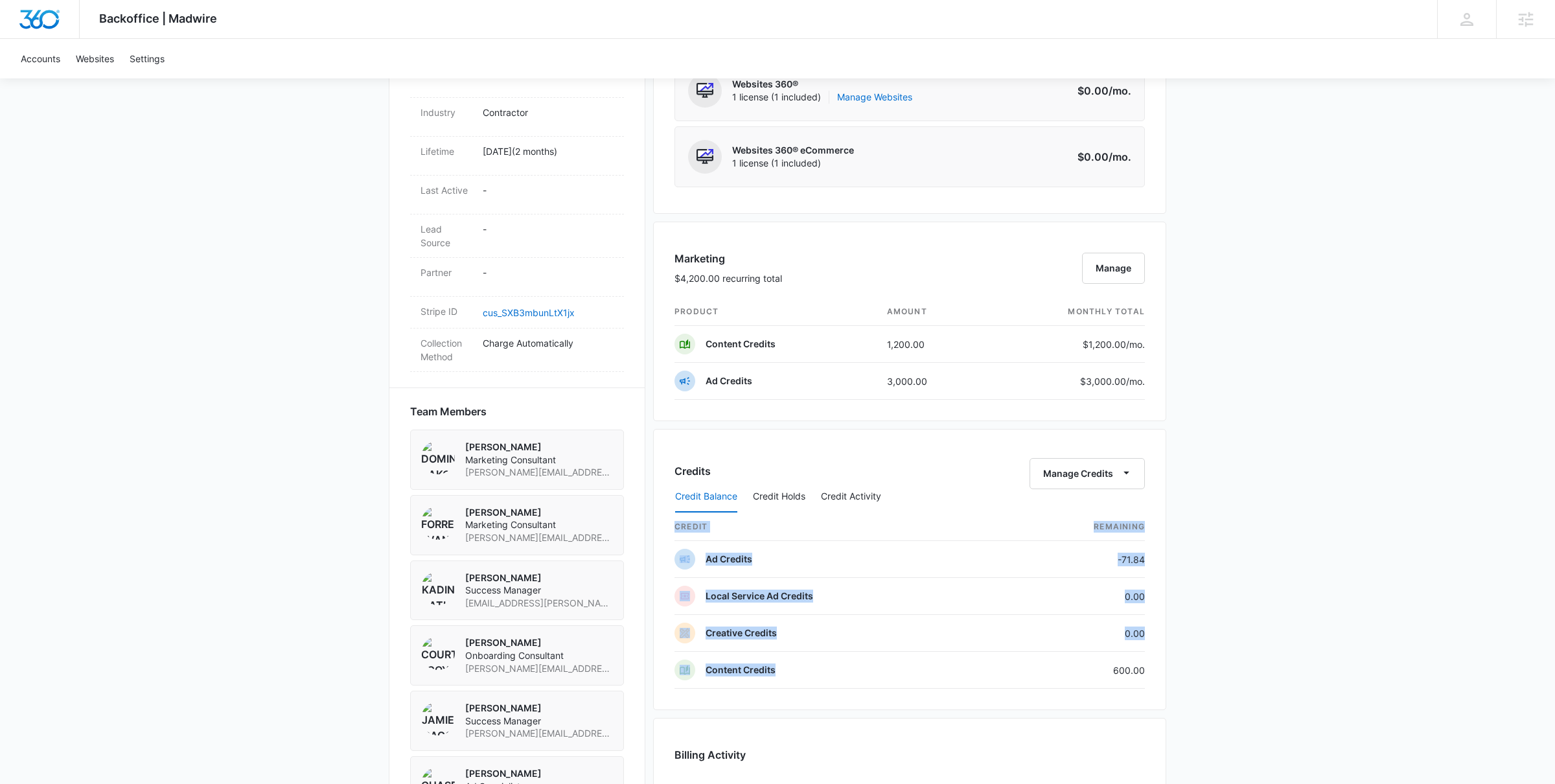
drag, startPoint x: 1109, startPoint y: 666, endPoint x: 1228, endPoint y: 678, distance: 119.6
type textarea "600.00"
click at [1228, 678] on div "Backoffice | Madwire Apps Settings [PERSON_NAME] [PERSON_NAME][EMAIL_ADDRESS][P…" at bounding box center [777, 292] width 1555 height 1802
click at [312, 400] on div "Backoffice | Madwire Apps Settings [PERSON_NAME] [PERSON_NAME][EMAIL_ADDRESS][P…" at bounding box center [777, 292] width 1555 height 1802
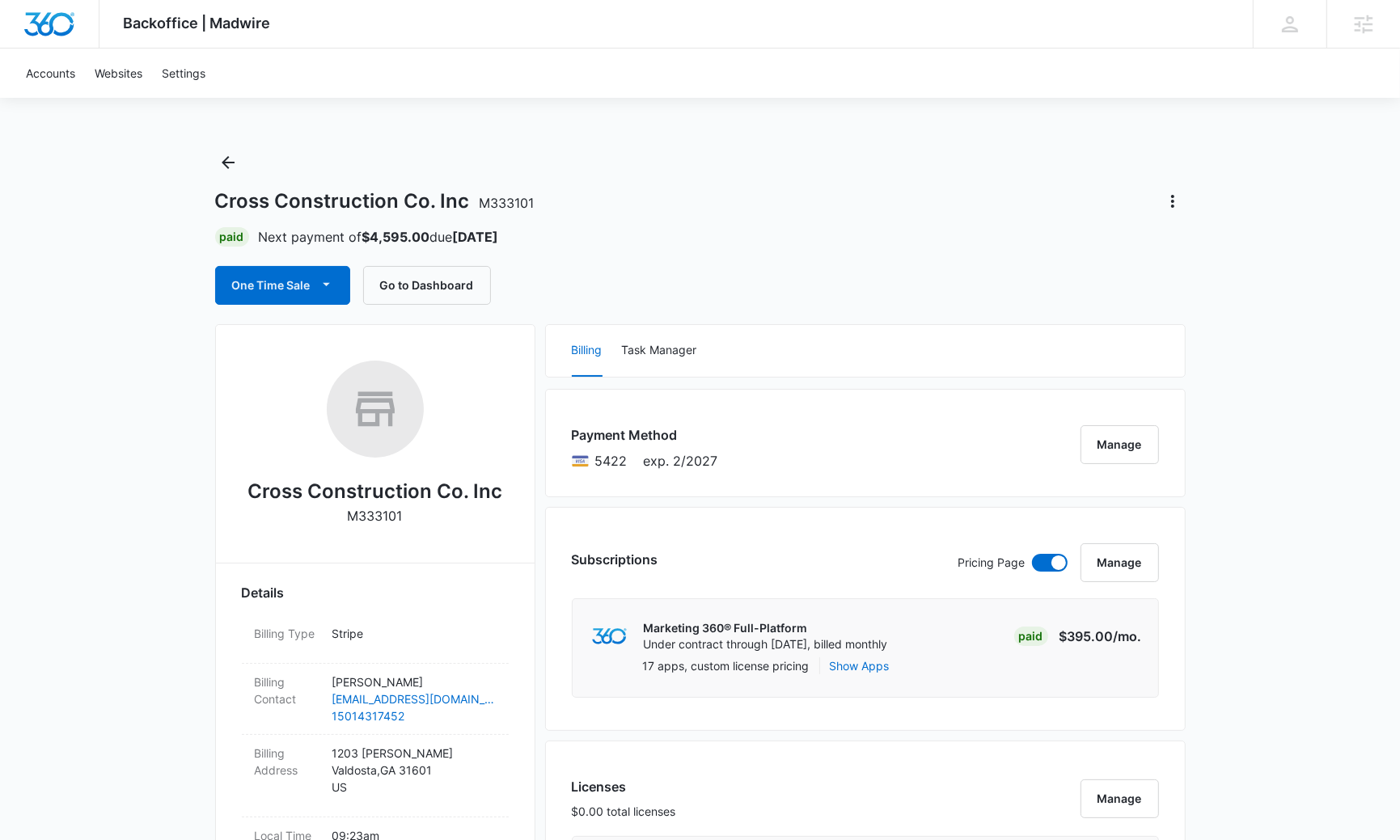
scroll to position [1193, 0]
